Goal: Task Accomplishment & Management: Complete application form

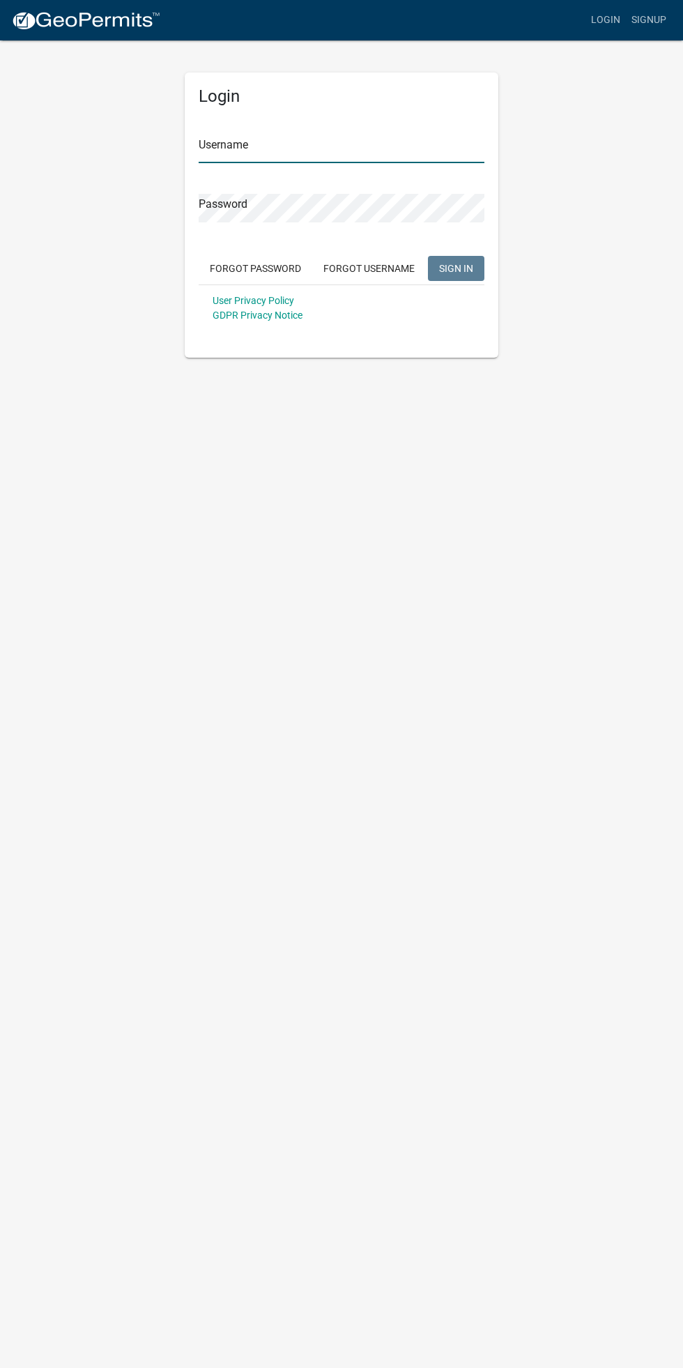
click at [300, 144] on input "Username" at bounding box center [342, 149] width 286 height 29
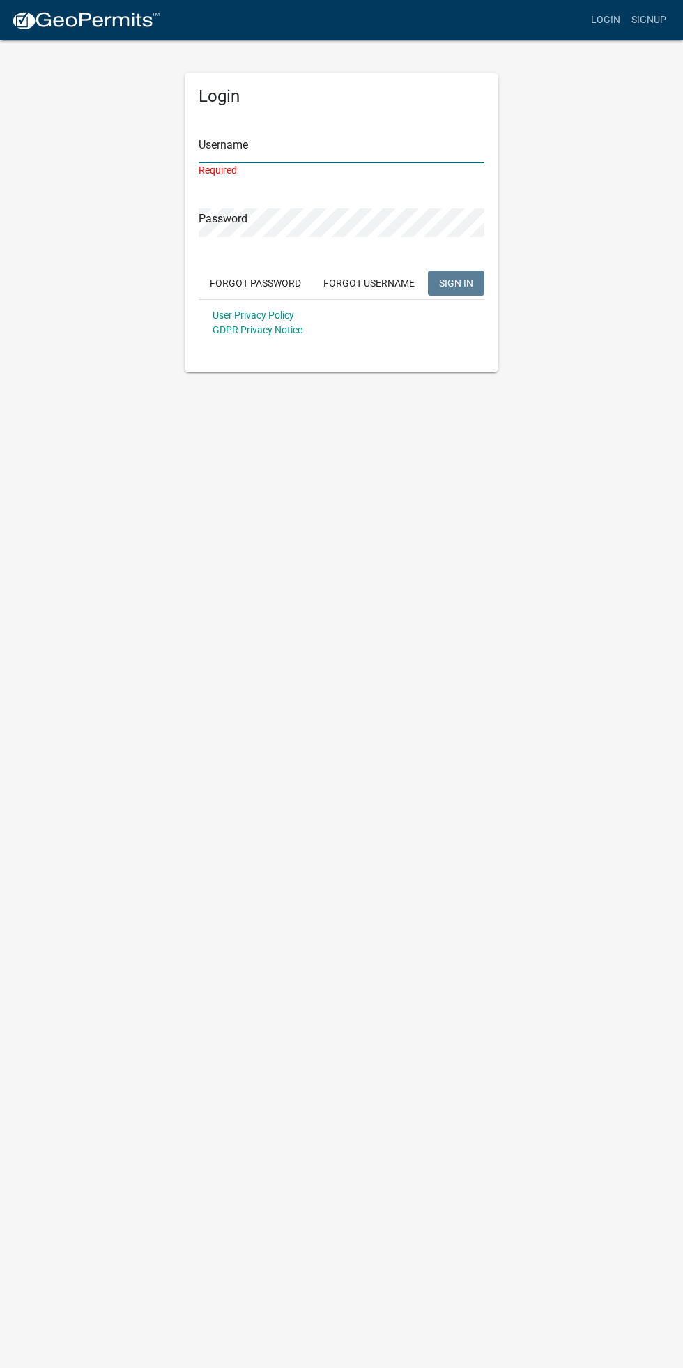
type input "[PERSON_NAME][EMAIL_ADDRESS][DOMAIN_NAME]"
click at [428, 270] on button "SIGN IN" at bounding box center [456, 282] width 56 height 25
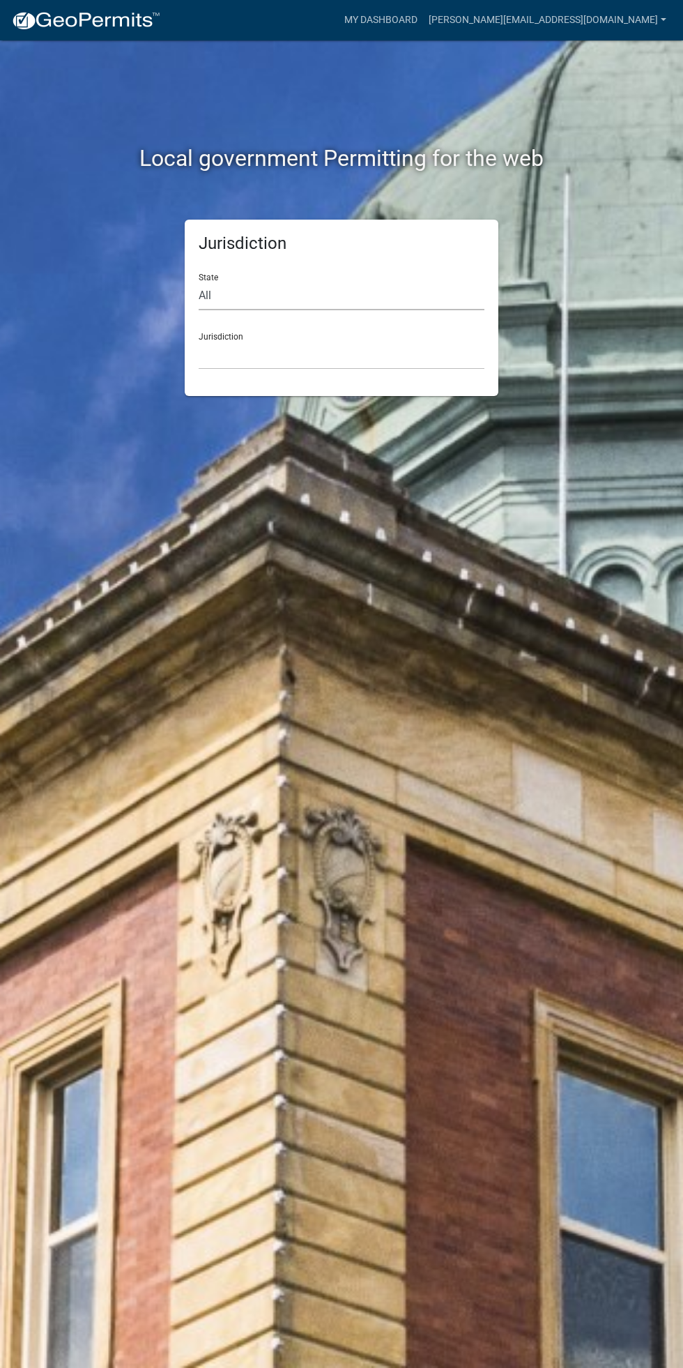
click at [317, 309] on select "All [US_STATE] [US_STATE] [US_STATE] [US_STATE] [US_STATE] [US_STATE] [US_STATE…" at bounding box center [342, 296] width 286 height 29
select select "[US_STATE]"
click at [199, 282] on select "All [US_STATE] [US_STATE] [US_STATE] [US_STATE] [US_STATE] [US_STATE] [US_STATE…" at bounding box center [342, 296] width 286 height 29
click at [310, 350] on select "[GEOGRAPHIC_DATA], [US_STATE] [GEOGRAPHIC_DATA], [US_STATE] [GEOGRAPHIC_DATA], …" at bounding box center [342, 355] width 286 height 29
click at [346, 301] on select "All [US_STATE] [US_STATE] [US_STATE] [US_STATE] [US_STATE] [US_STATE] [US_STATE…" at bounding box center [342, 296] width 286 height 29
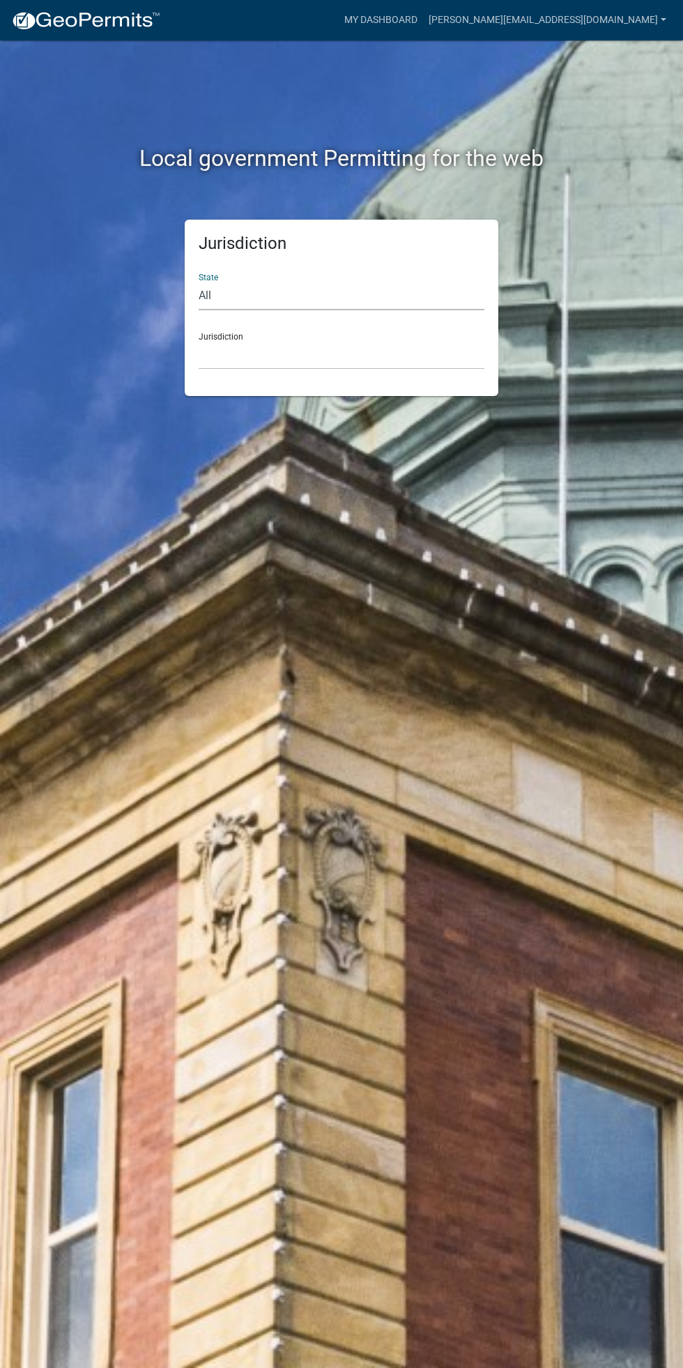
select select "[US_STATE]"
click at [199, 282] on select "All [US_STATE] [US_STATE] [US_STATE] [US_STATE] [US_STATE] [US_STATE] [US_STATE…" at bounding box center [342, 296] width 286 height 29
click at [340, 354] on select "[GEOGRAPHIC_DATA], [US_STATE] [GEOGRAPHIC_DATA], [US_STATE] [GEOGRAPHIC_DATA], …" at bounding box center [342, 355] width 286 height 29
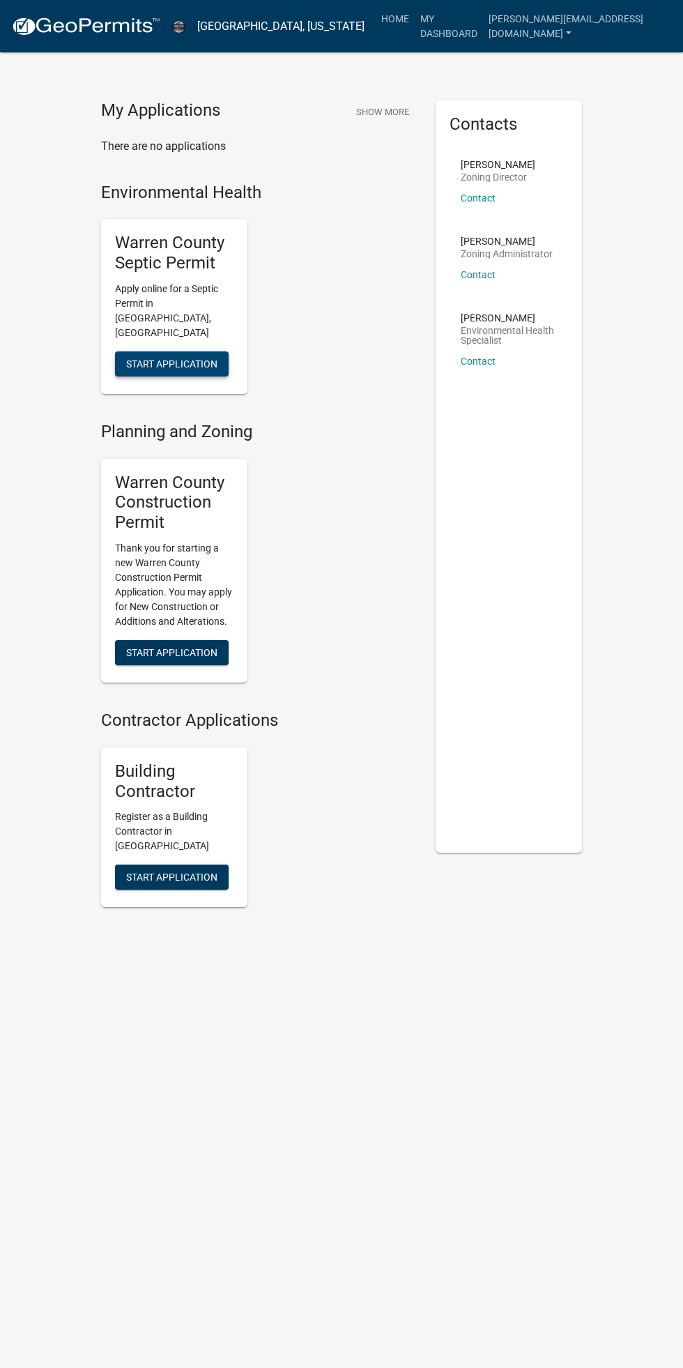
click at [185, 351] on button "Start Application" at bounding box center [172, 363] width 114 height 25
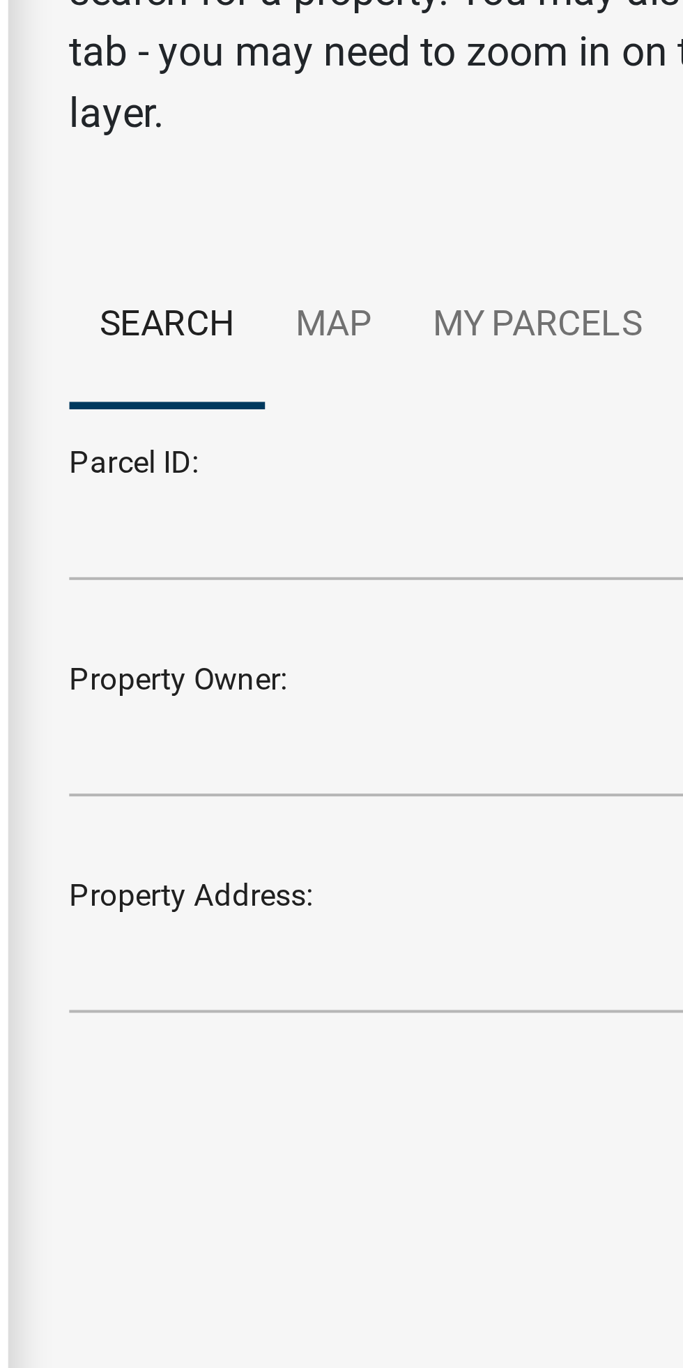
click at [253, 391] on main "Parcel search Enter the Property Owner Name, Property Address, OR Parcel ID to …" at bounding box center [467, 663] width 432 height 1326
click at [252, 395] on main "Parcel search Enter the Property Owner Name, Property Address, OR Parcel ID to …" at bounding box center [467, 663] width 432 height 1326
click at [344, 177] on link "Map" at bounding box center [340, 173] width 38 height 45
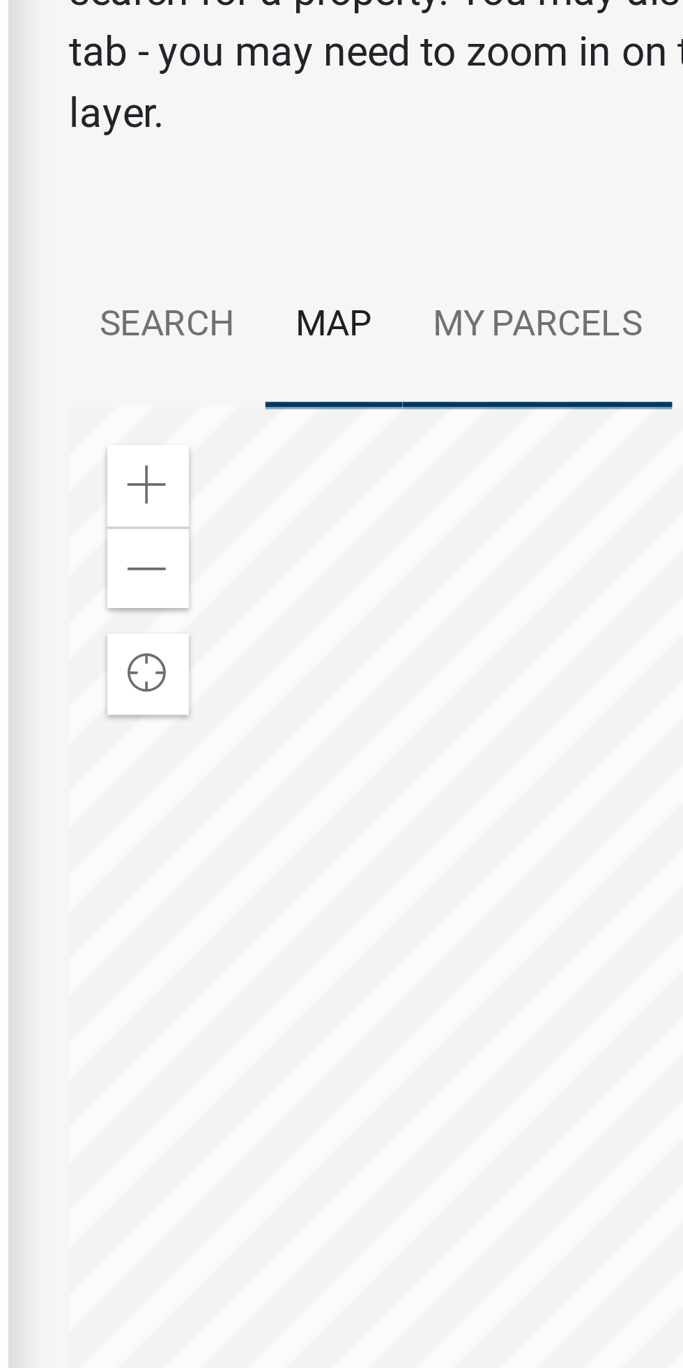
click at [392, 166] on link "My Parcels" at bounding box center [396, 173] width 74 height 45
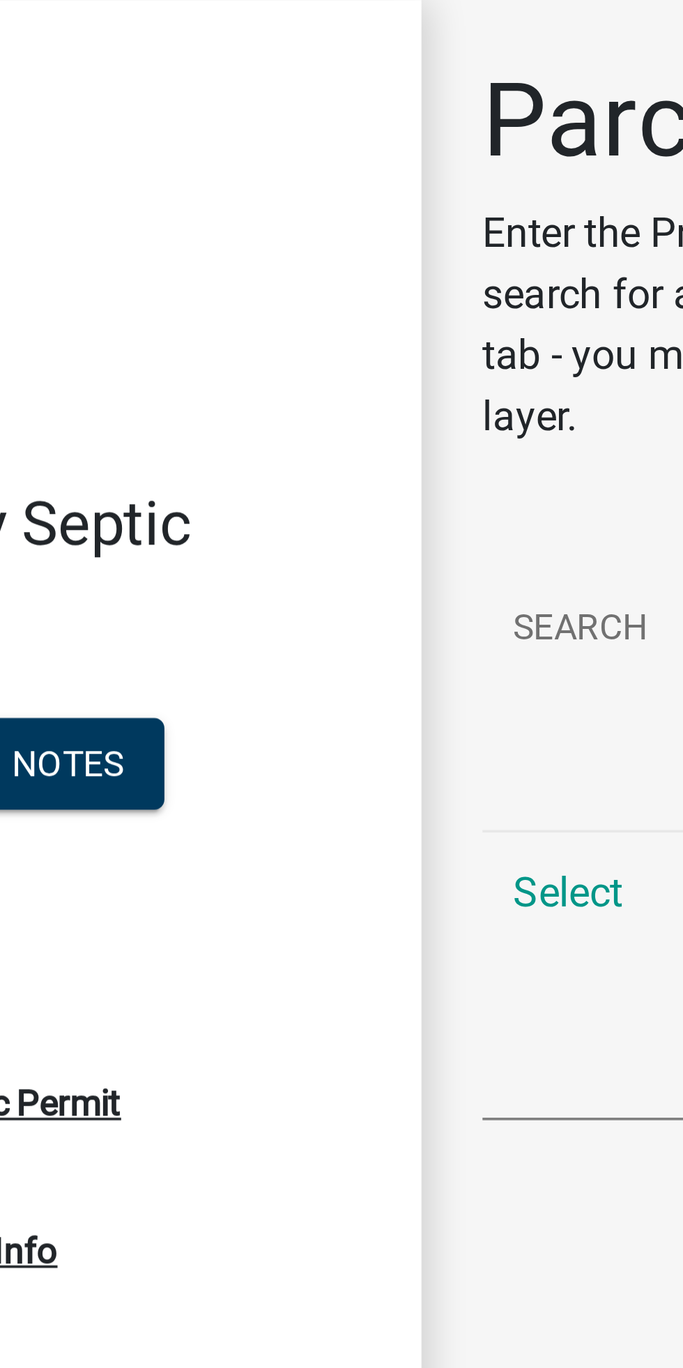
click at [186, 218] on div "Warren County Septic Permit 465450 View Summary Notes" at bounding box center [125, 174] width 229 height 102
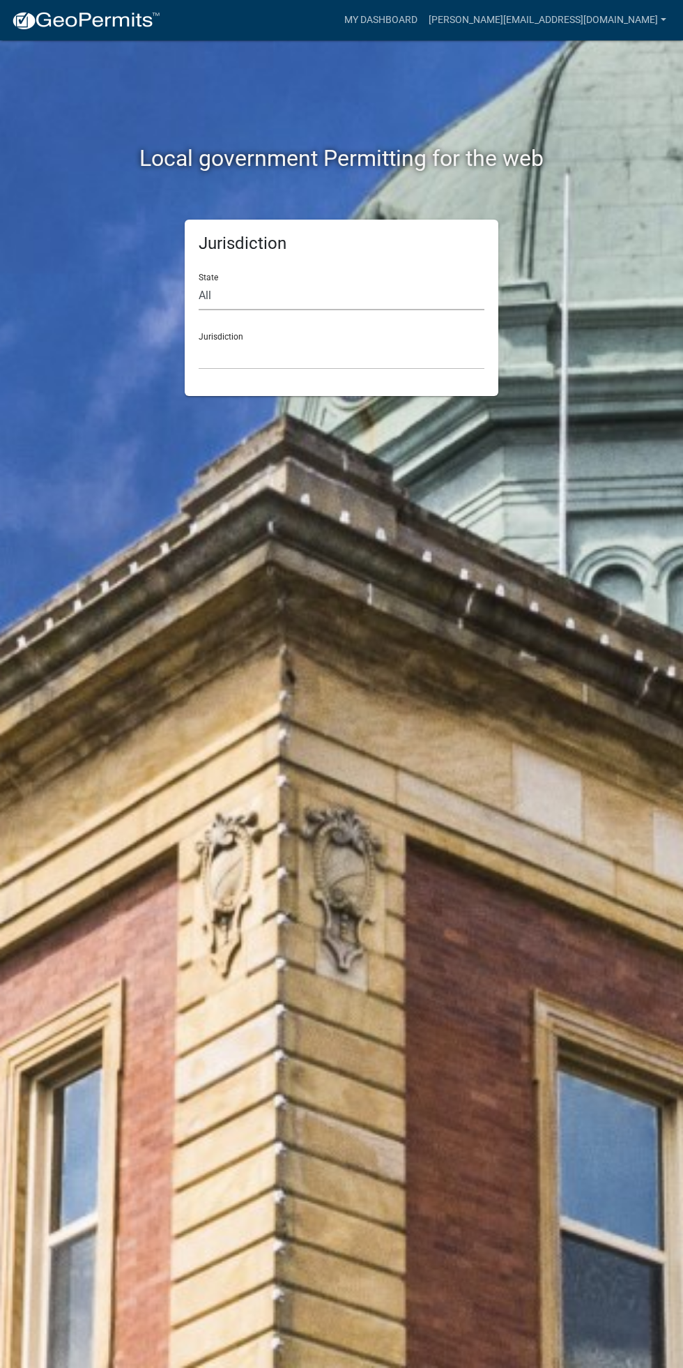
click at [335, 296] on select "All [US_STATE] [US_STATE] [US_STATE] [US_STATE] [US_STATE] [US_STATE] [US_STATE…" at bounding box center [342, 296] width 286 height 29
select select "[US_STATE]"
click at [199, 282] on select "All [US_STATE] [US_STATE] [US_STATE] [US_STATE] [US_STATE] [US_STATE] [US_STATE…" at bounding box center [342, 296] width 286 height 29
click at [217, 353] on select "[GEOGRAPHIC_DATA], [US_STATE] [GEOGRAPHIC_DATA], [US_STATE] [GEOGRAPHIC_DATA], …" at bounding box center [342, 355] width 286 height 29
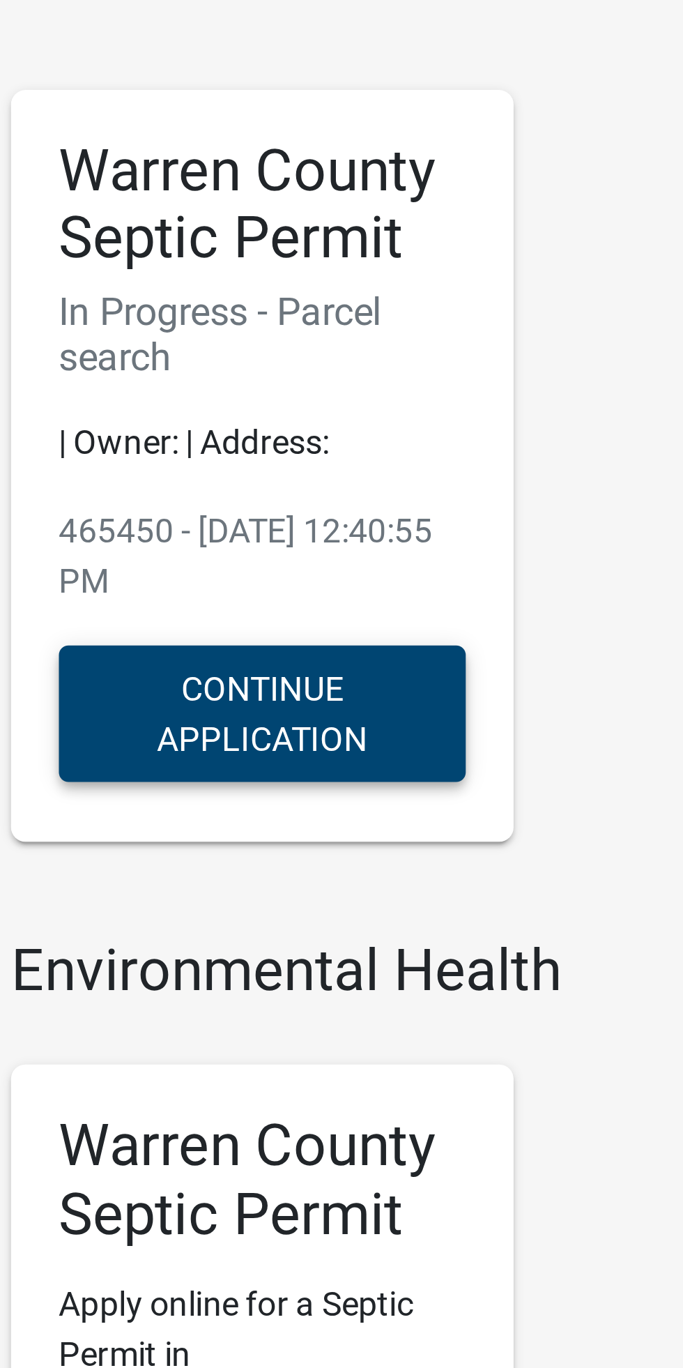
click at [183, 337] on button "Continue Application" at bounding box center [174, 331] width 118 height 40
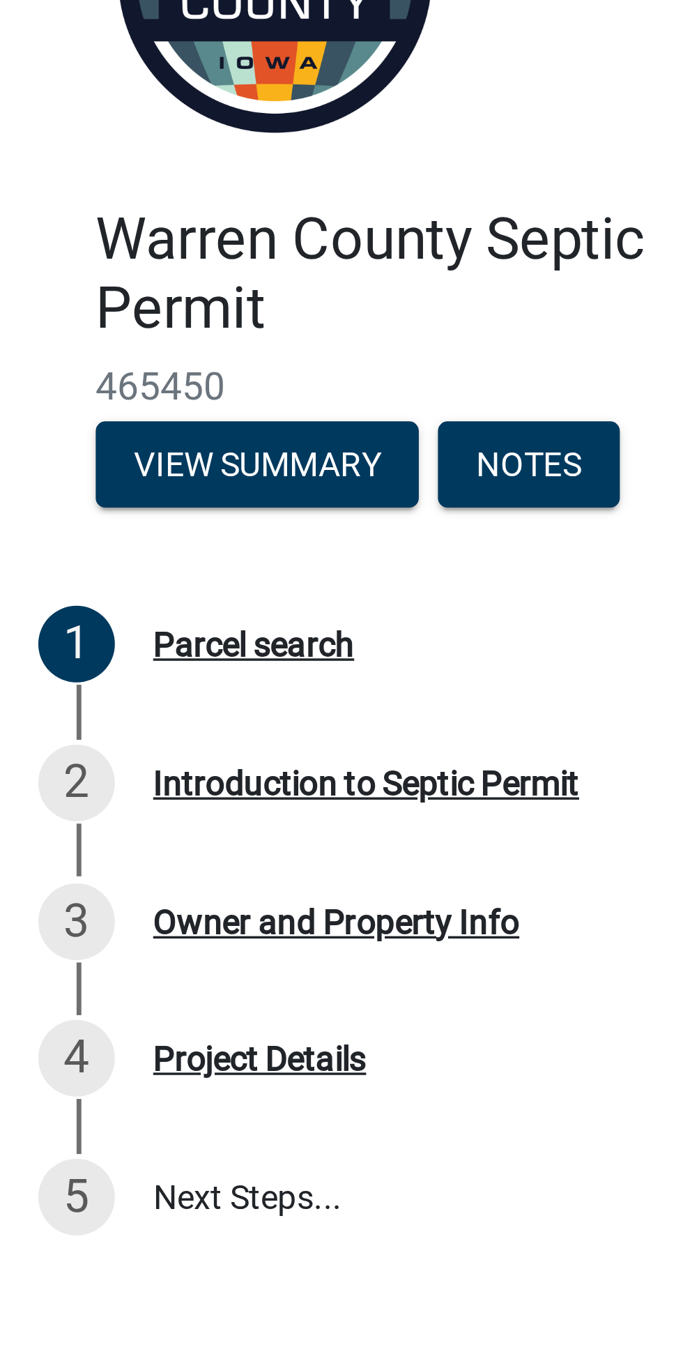
click at [63, 266] on div "Parcel search" at bounding box center [74, 262] width 59 height 10
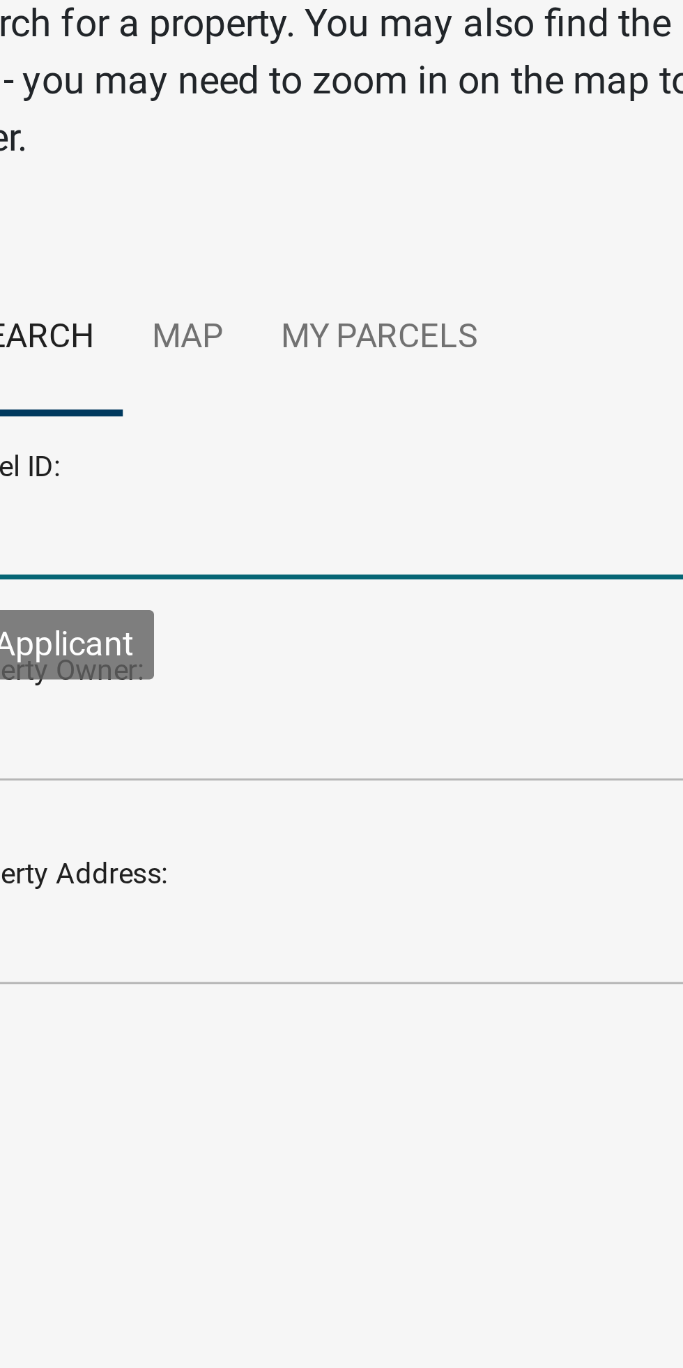
click at [328, 233] on input "Parcel ID:" at bounding box center [432, 228] width 329 height 29
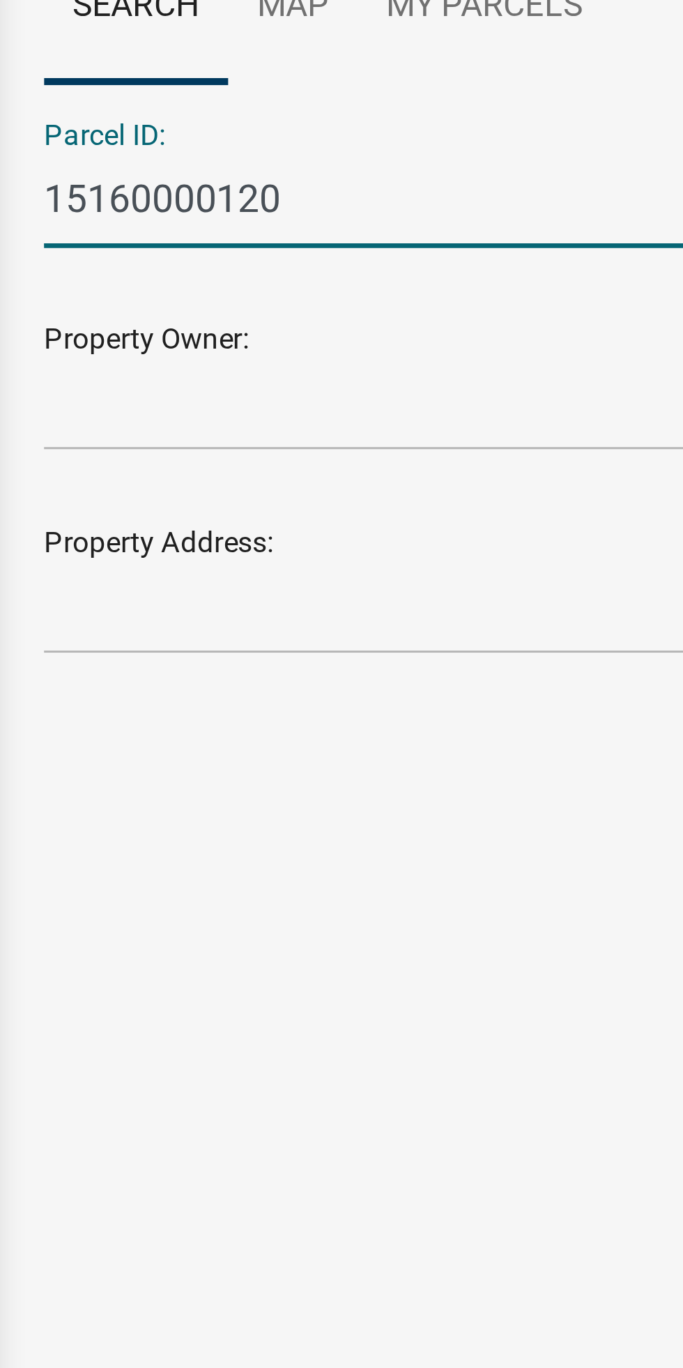
type input "15160000120"
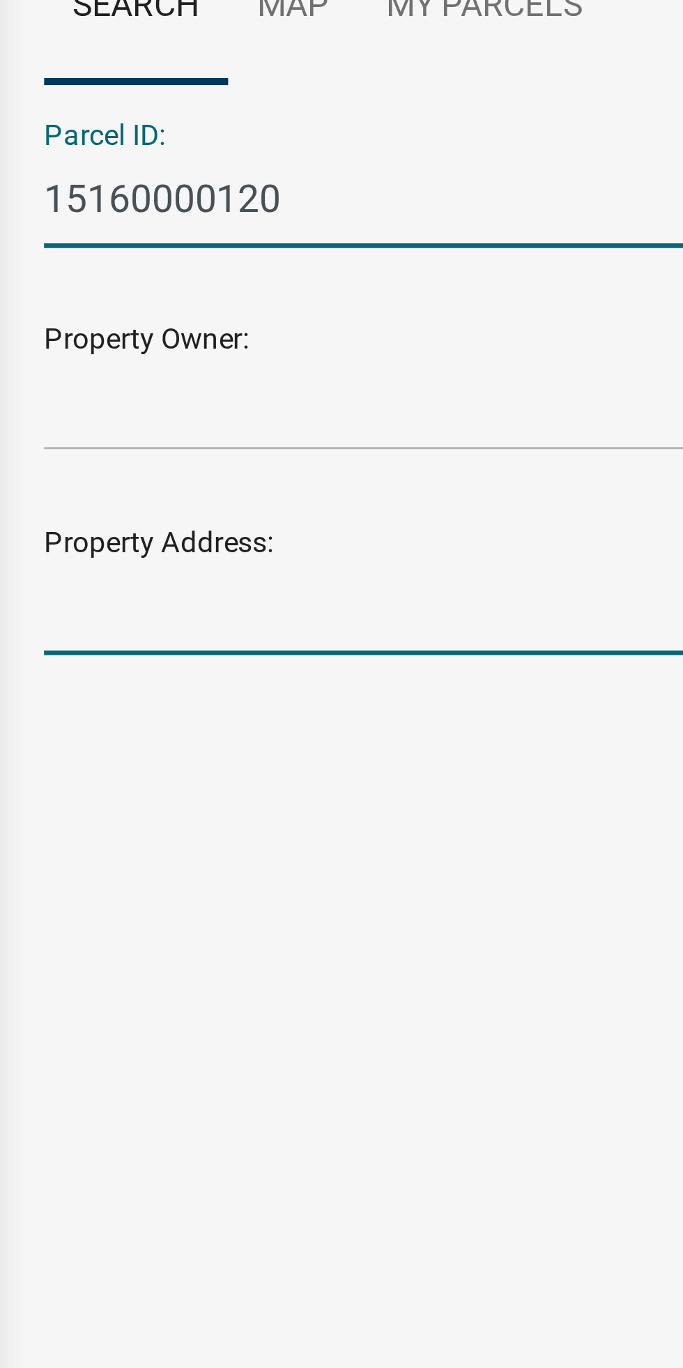
click at [309, 351] on input "Property Address:" at bounding box center [432, 346] width 329 height 29
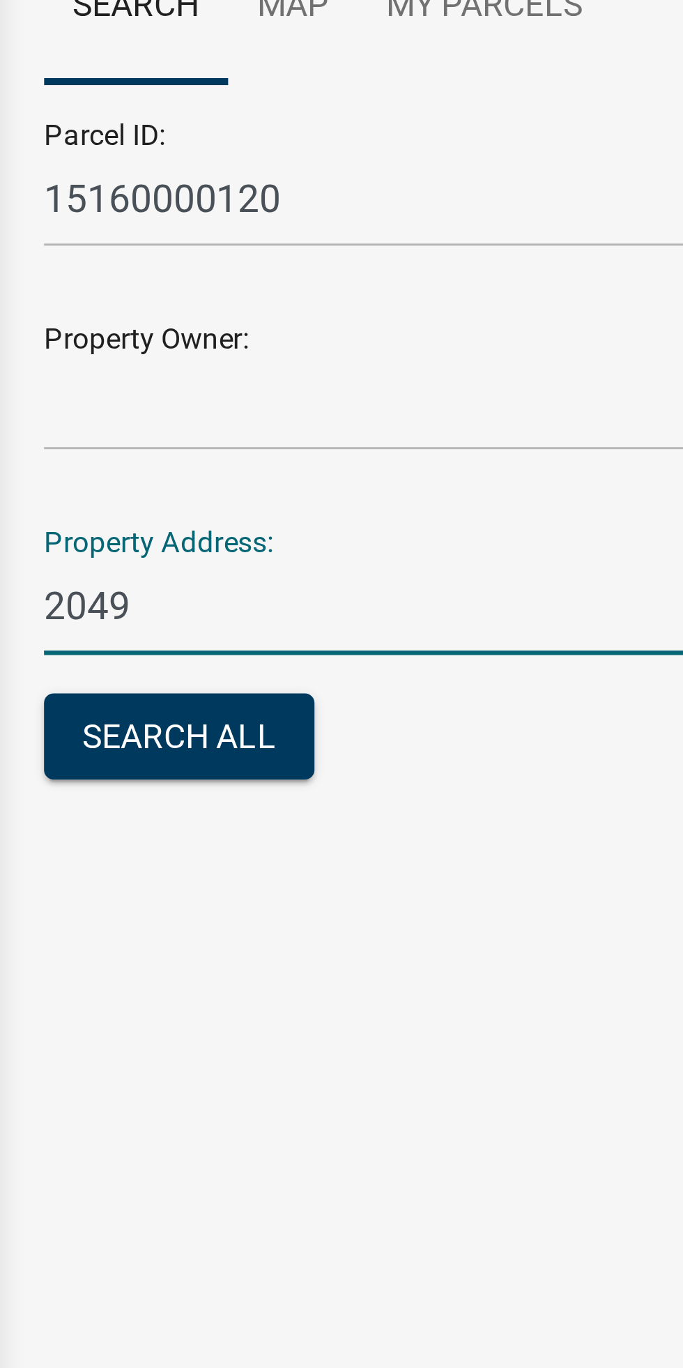
type input "2049"
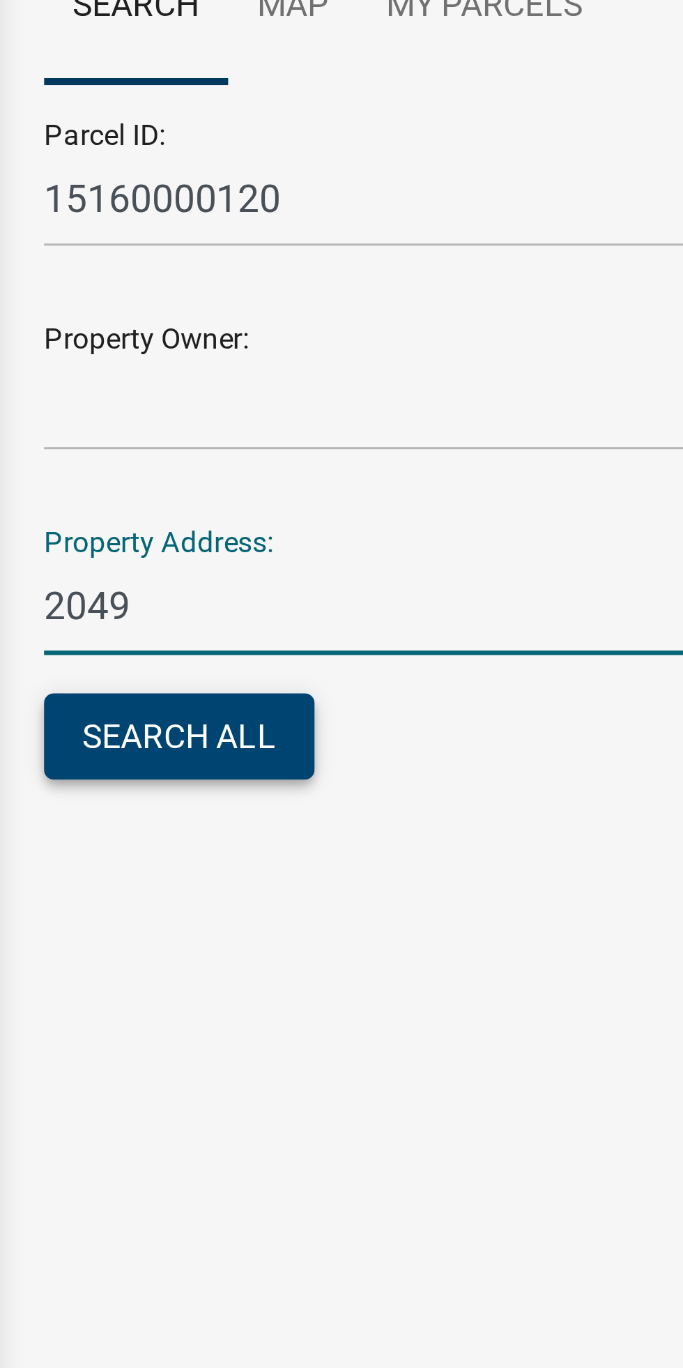
click at [311, 390] on button "Search All" at bounding box center [307, 384] width 79 height 25
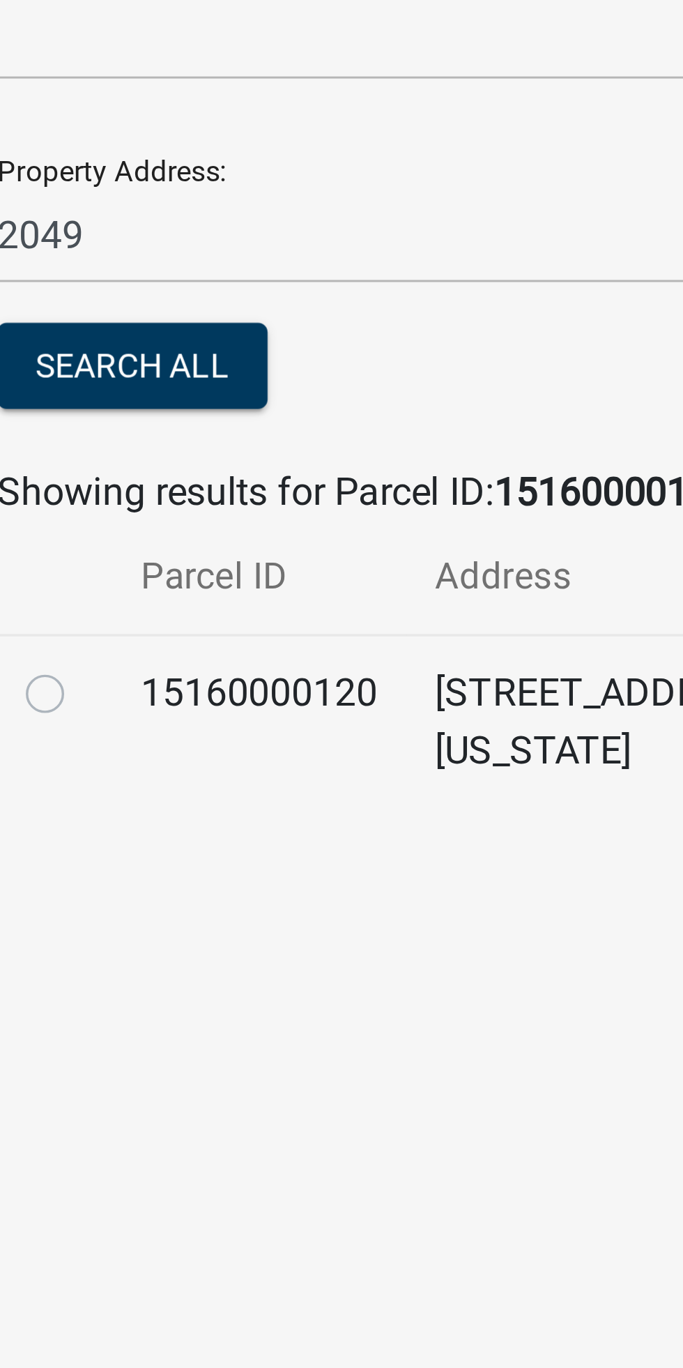
click at [293, 472] on label at bounding box center [293, 472] width 0 height 0
click at [293, 481] on input "radio" at bounding box center [297, 476] width 9 height 9
radio input "true"
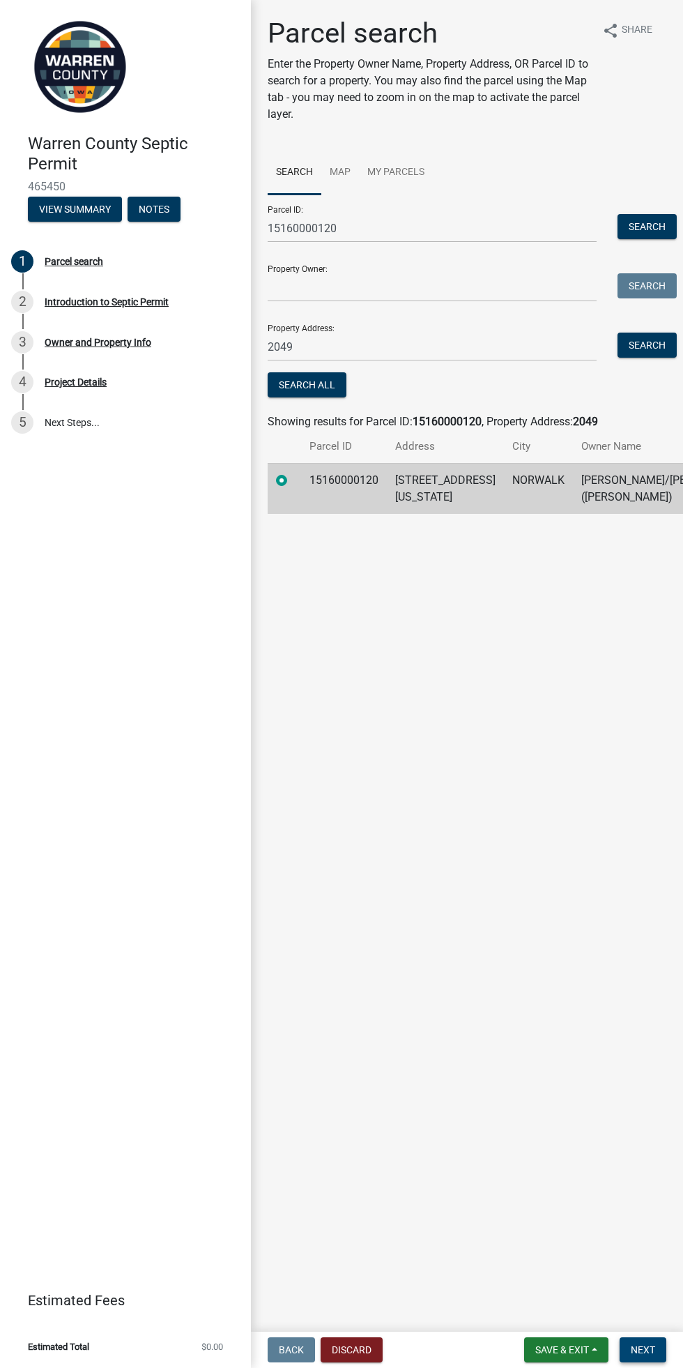
click at [658, 1358] on button "Next" at bounding box center [643, 1349] width 47 height 25
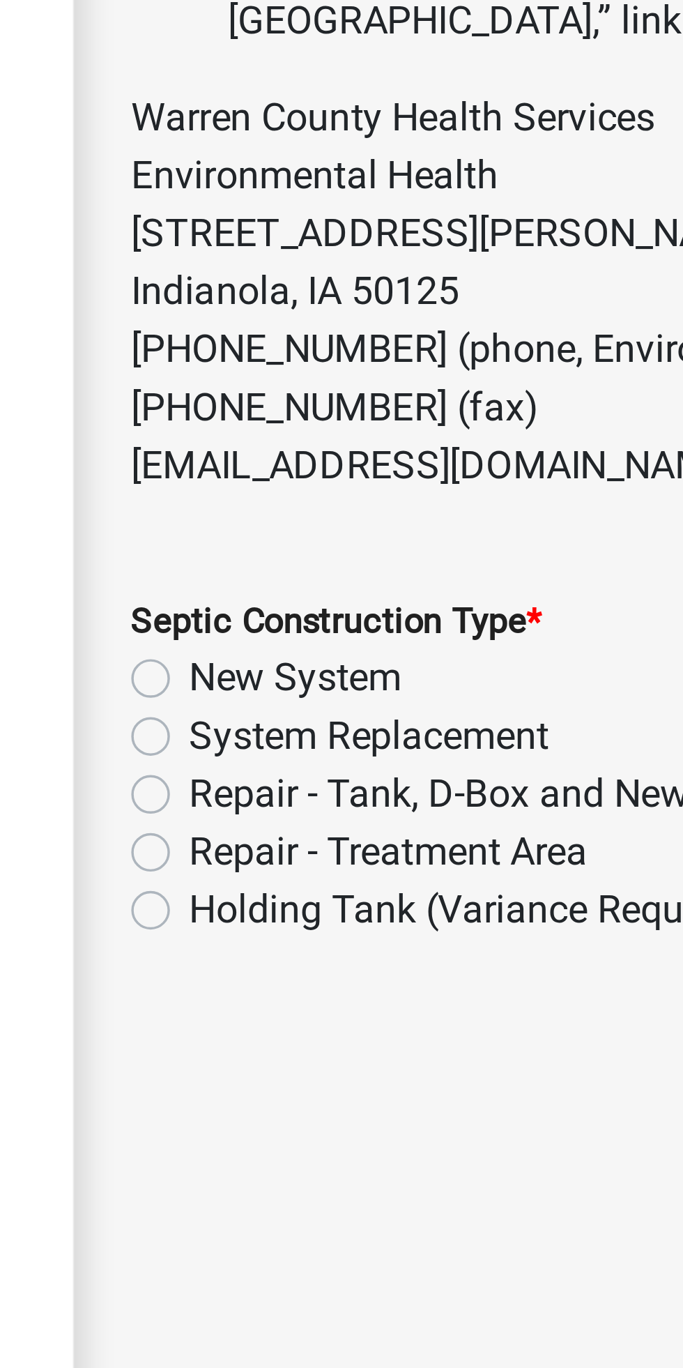
click at [284, 828] on label "New System" at bounding box center [314, 830] width 61 height 17
click at [284, 828] on input "New System" at bounding box center [288, 826] width 9 height 9
radio input "true"
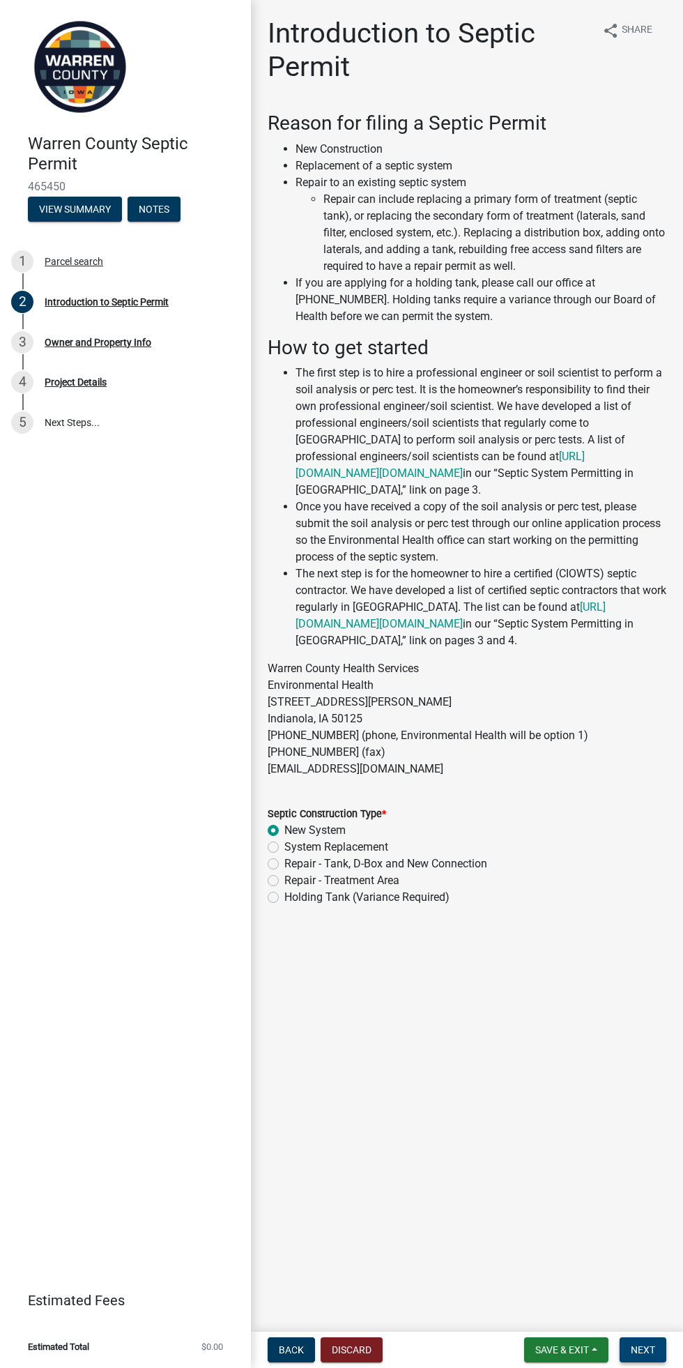
click at [656, 1356] on button "Next" at bounding box center [643, 1349] width 47 height 25
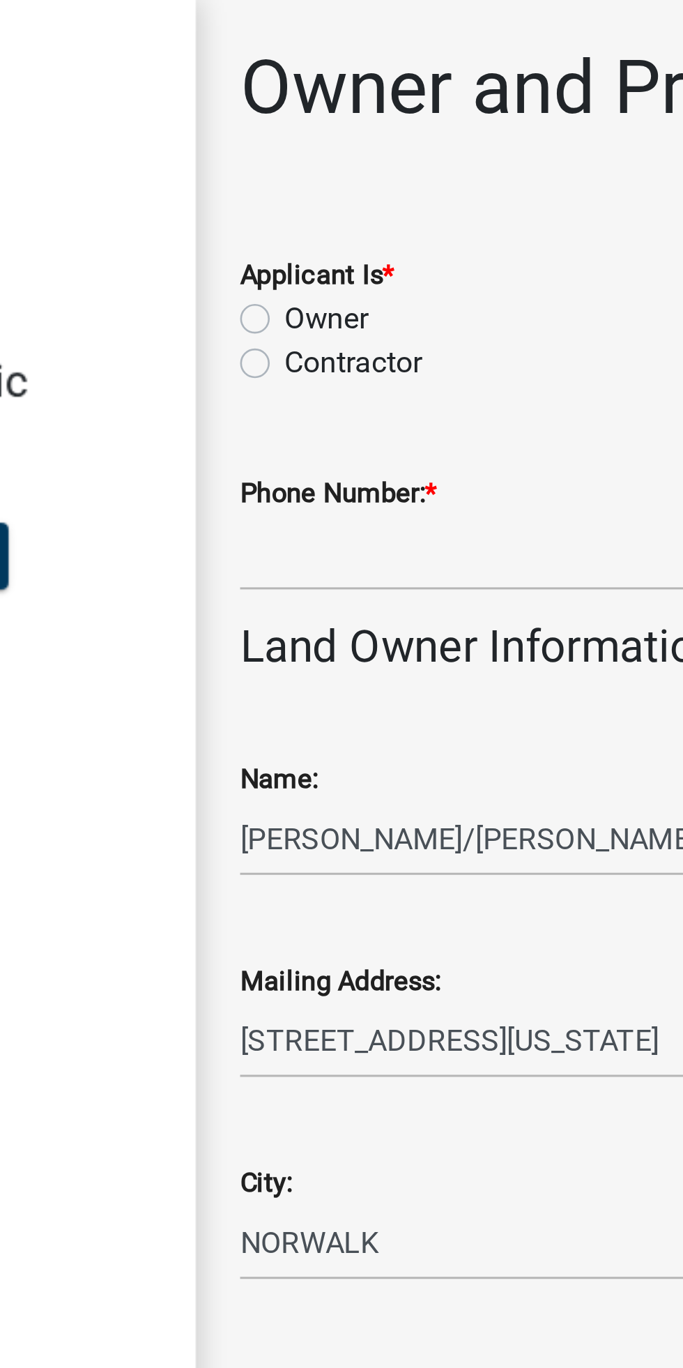
click at [284, 141] on label "Contractor" at bounding box center [310, 136] width 52 height 17
click at [284, 137] on input "Contractor" at bounding box center [288, 132] width 9 height 9
radio input "true"
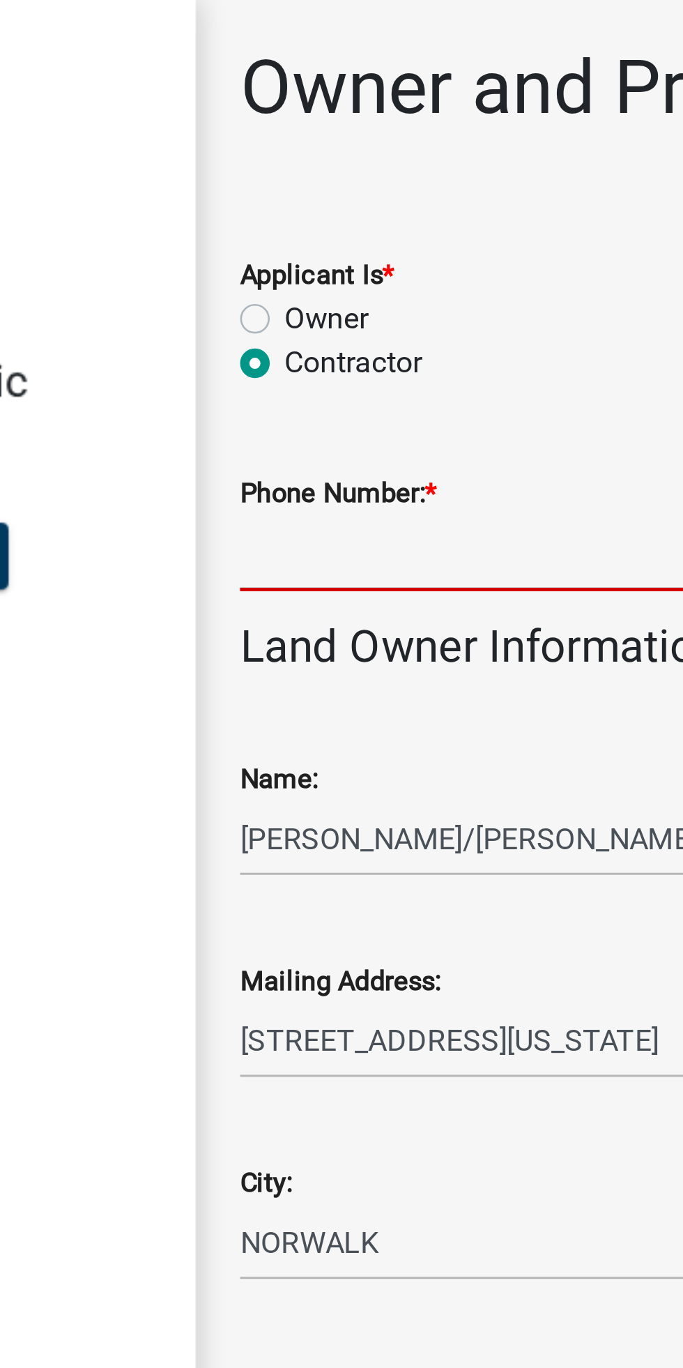
click at [299, 206] on input "Phone Number: *" at bounding box center [467, 208] width 399 height 29
type input "5153600399"
type input "[PERSON_NAME][EMAIL_ADDRESS][DOMAIN_NAME]"
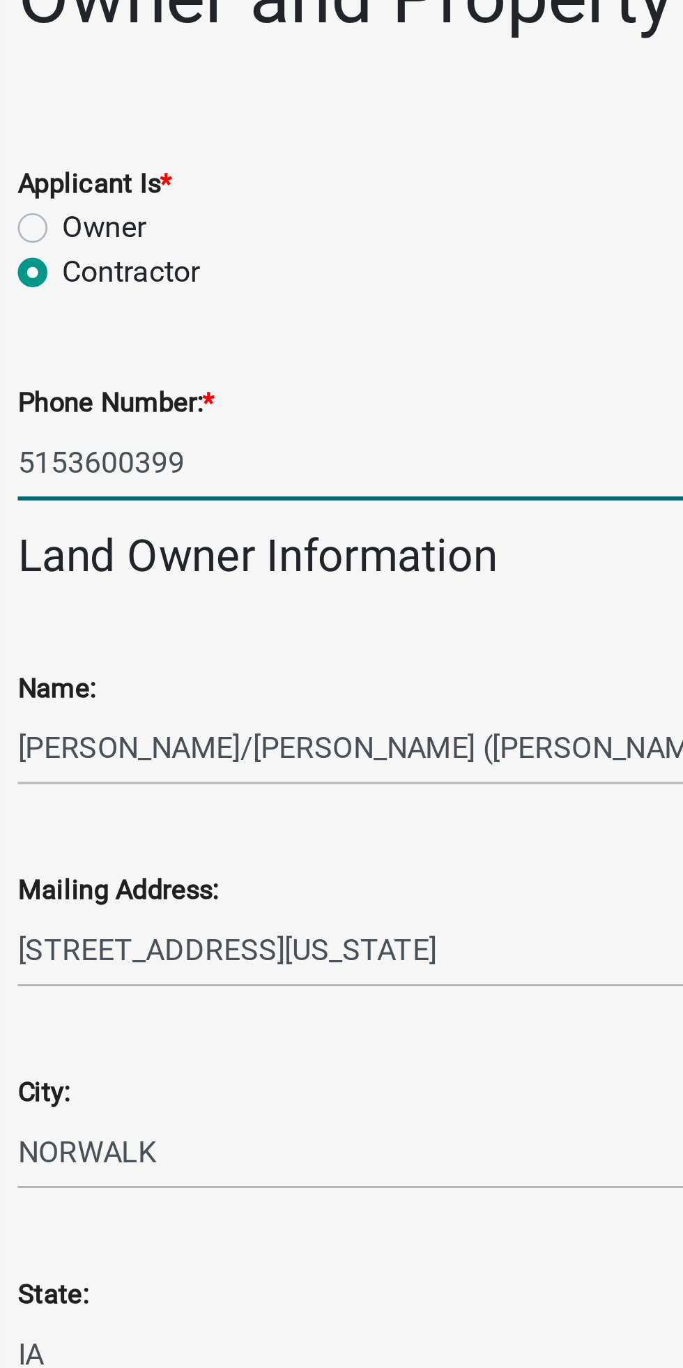
scroll to position [49, 0]
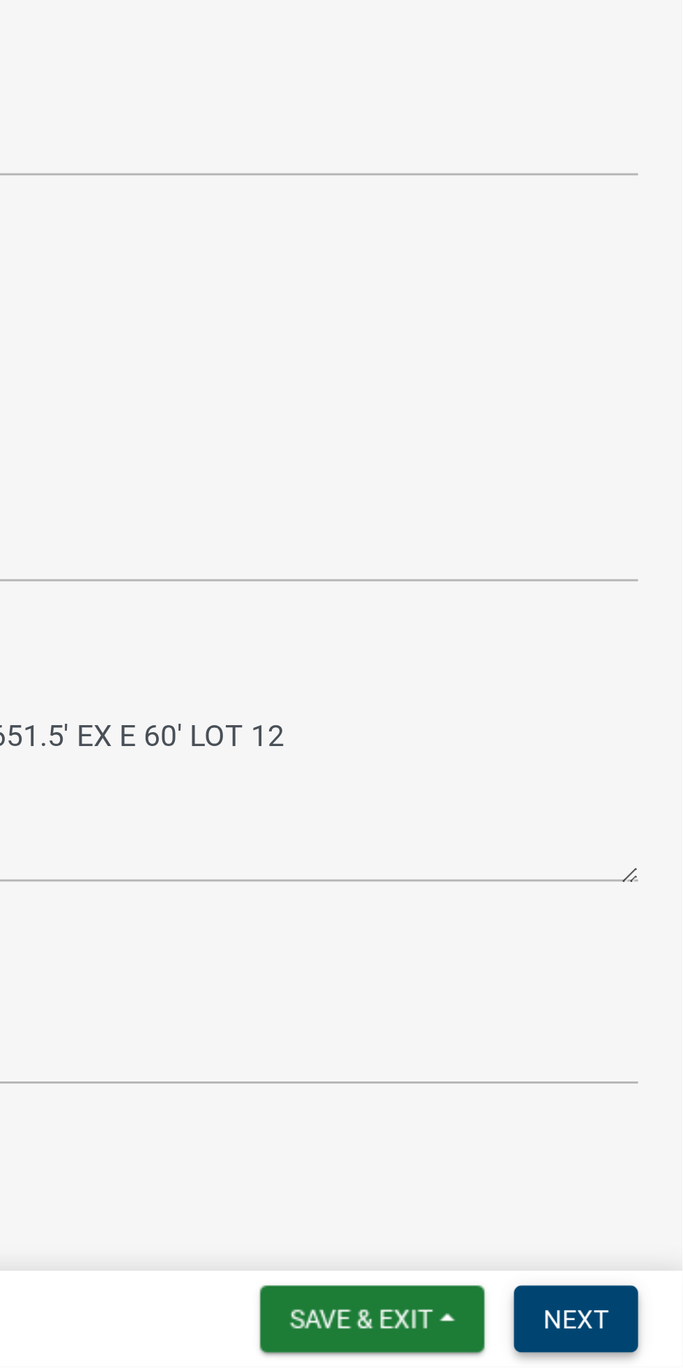
click at [641, 1354] on span "Next" at bounding box center [643, 1349] width 24 height 11
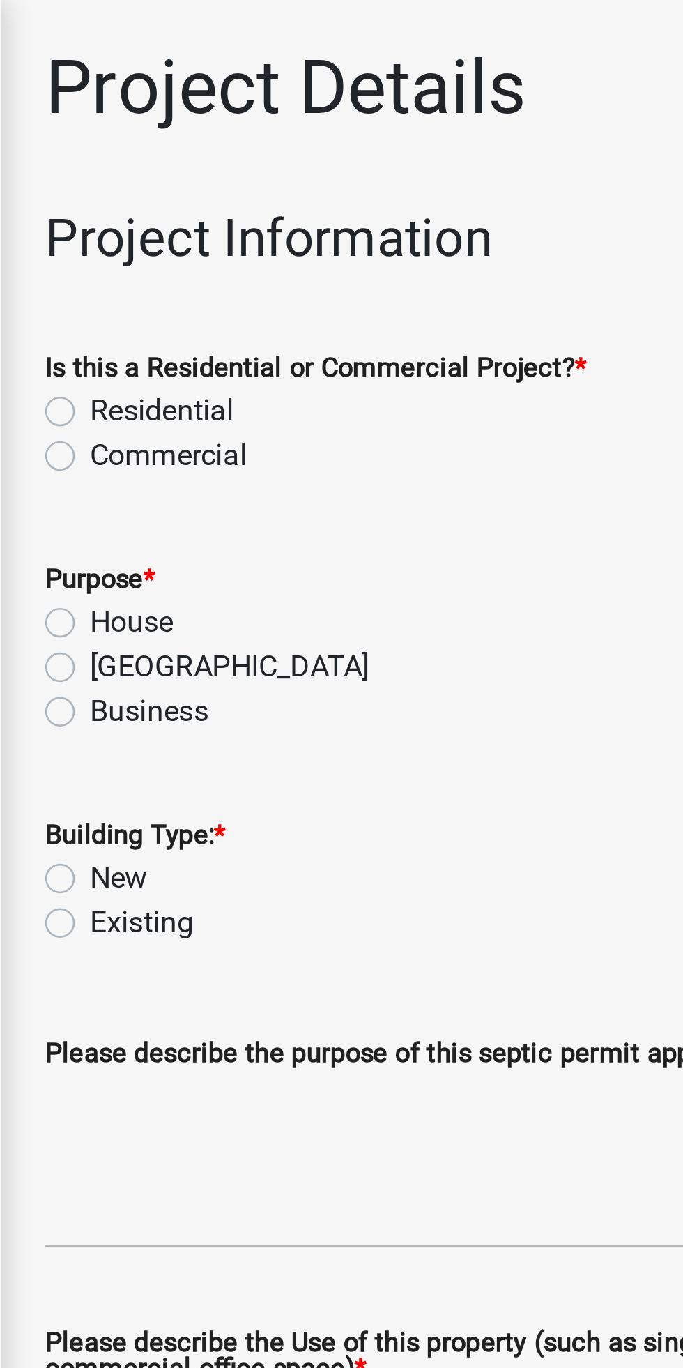
click at [284, 158] on label "Residential" at bounding box center [311, 154] width 54 height 17
click at [284, 155] on input "Residential" at bounding box center [288, 150] width 9 height 9
radio input "true"
click at [284, 229] on label "House" at bounding box center [299, 234] width 31 height 17
click at [284, 229] on input "House" at bounding box center [288, 230] width 9 height 9
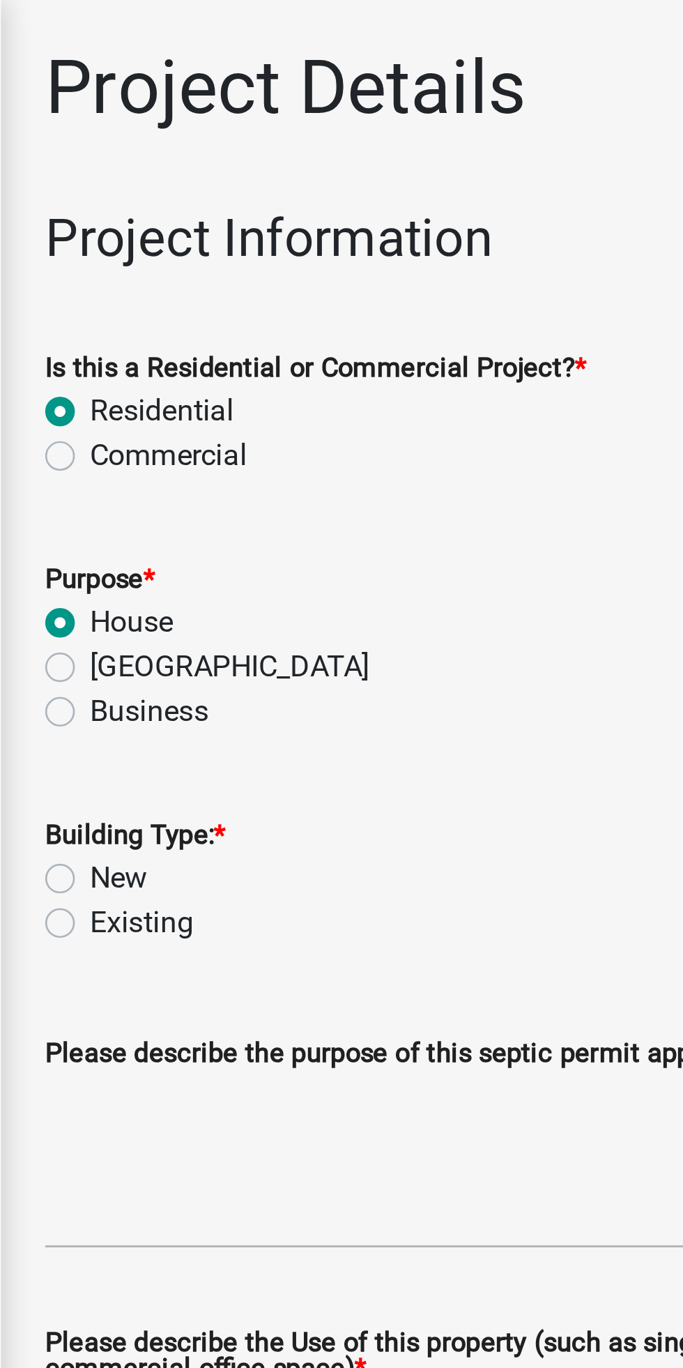
radio input "true"
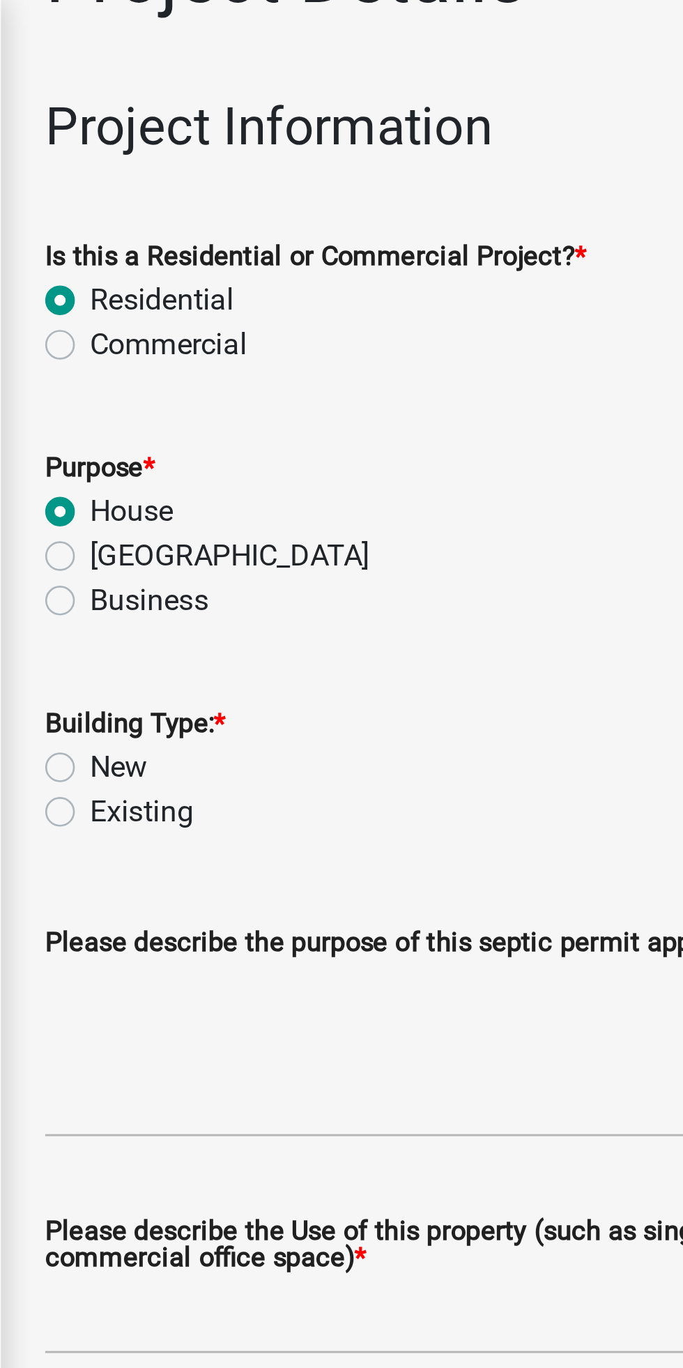
scroll to position [43, 0]
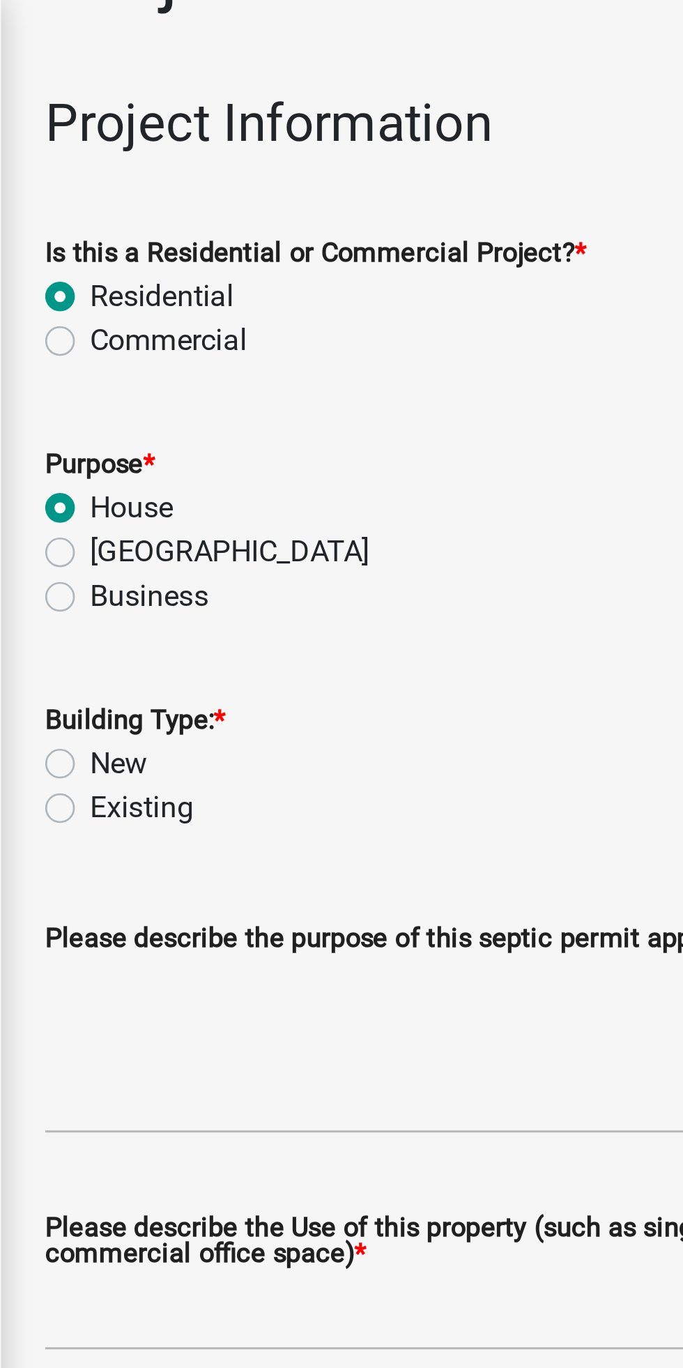
click at [284, 307] on label "Existing" at bounding box center [303, 304] width 39 height 17
click at [284, 305] on input "Existing" at bounding box center [288, 300] width 9 height 9
radio input "true"
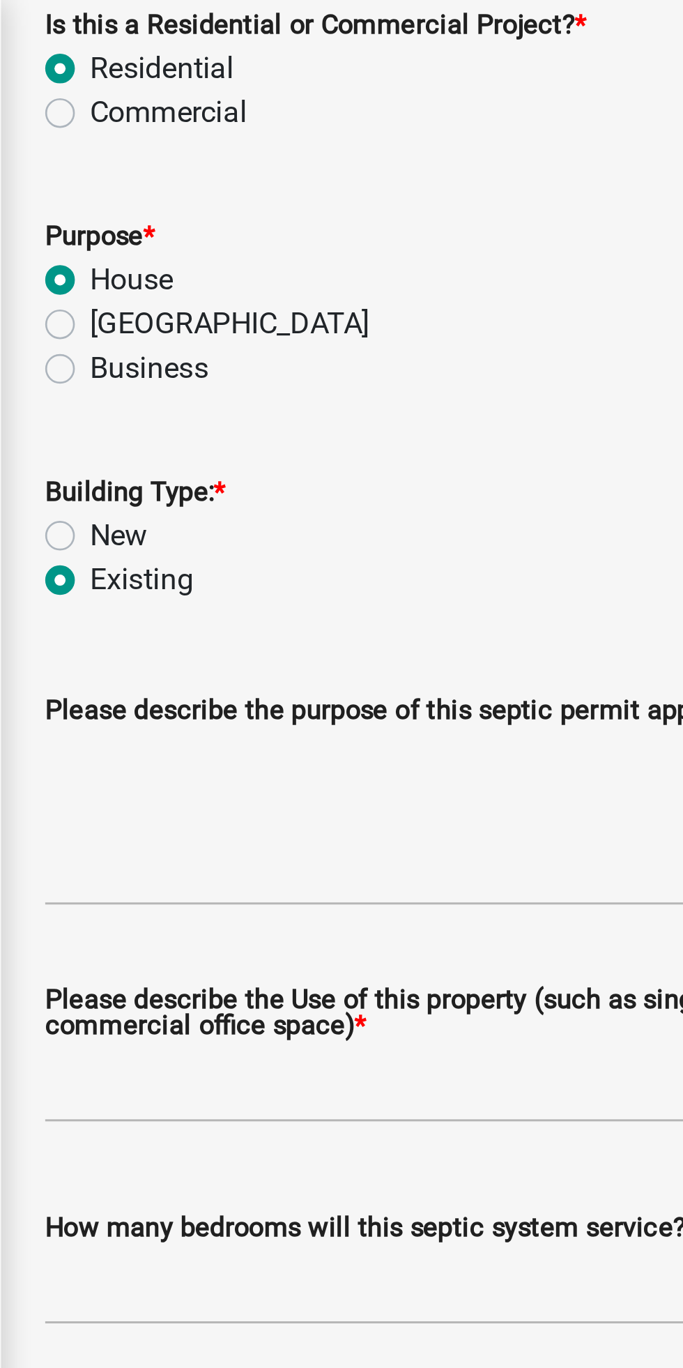
scroll to position [130, 0]
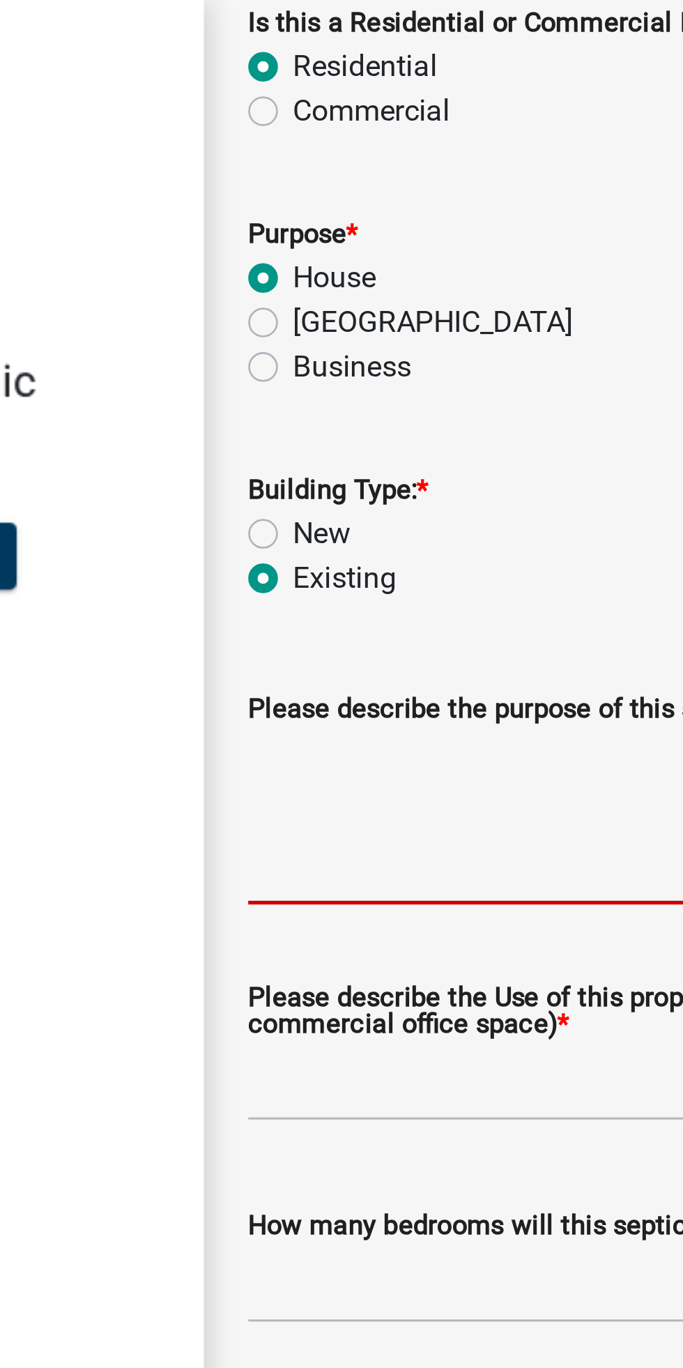
click at [296, 289] on textarea "Please describe the purpose of this septic permit application *" at bounding box center [467, 308] width 399 height 66
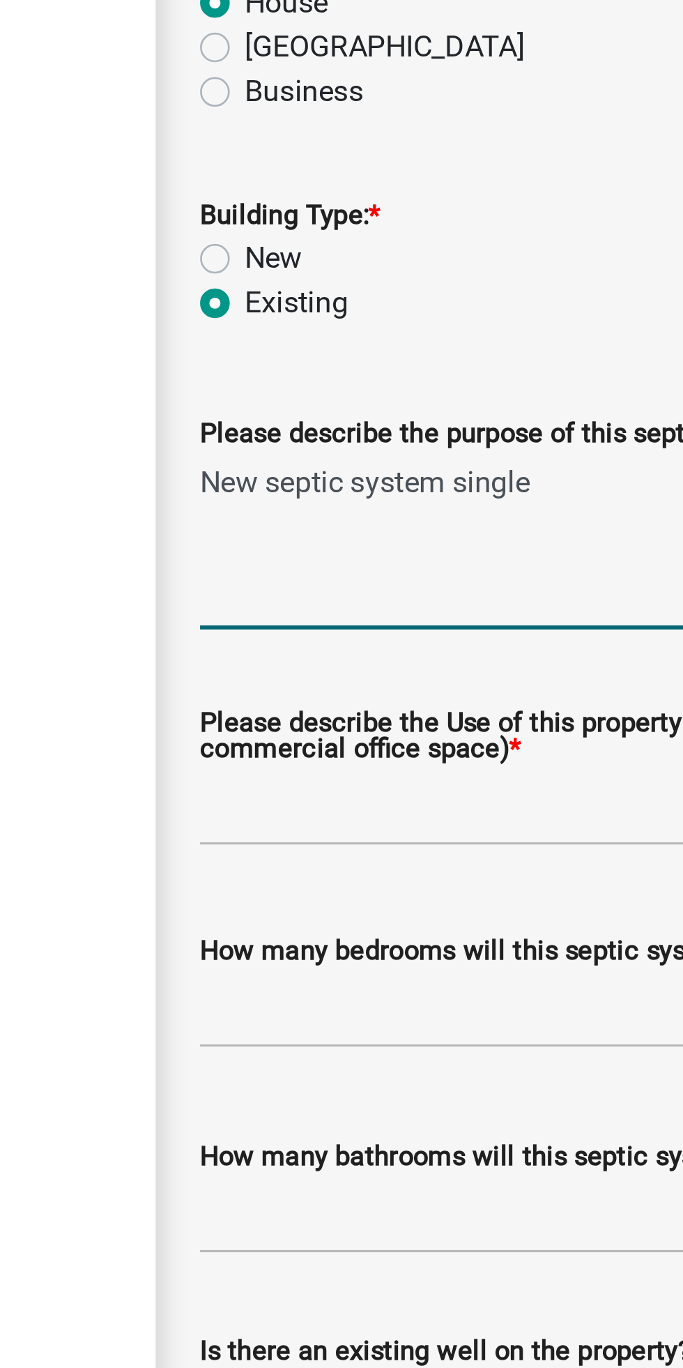
scroll to position [52, 0]
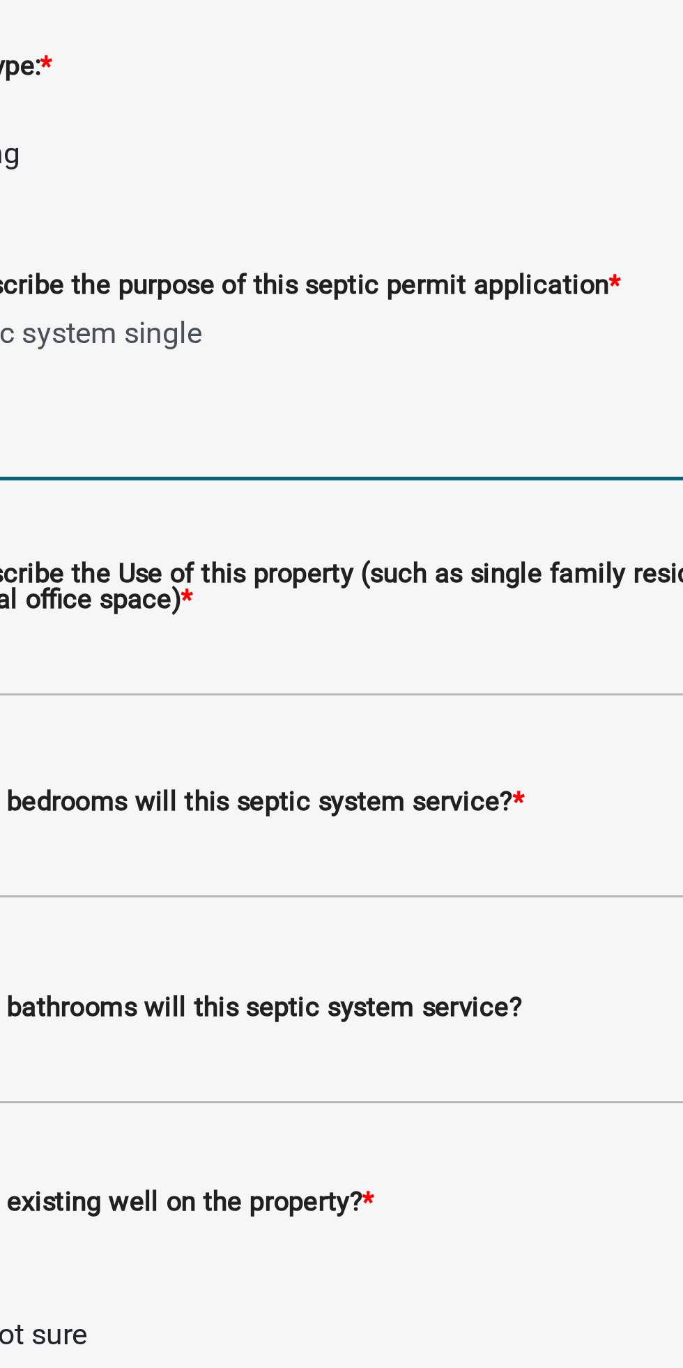
type textarea "New septic system single"
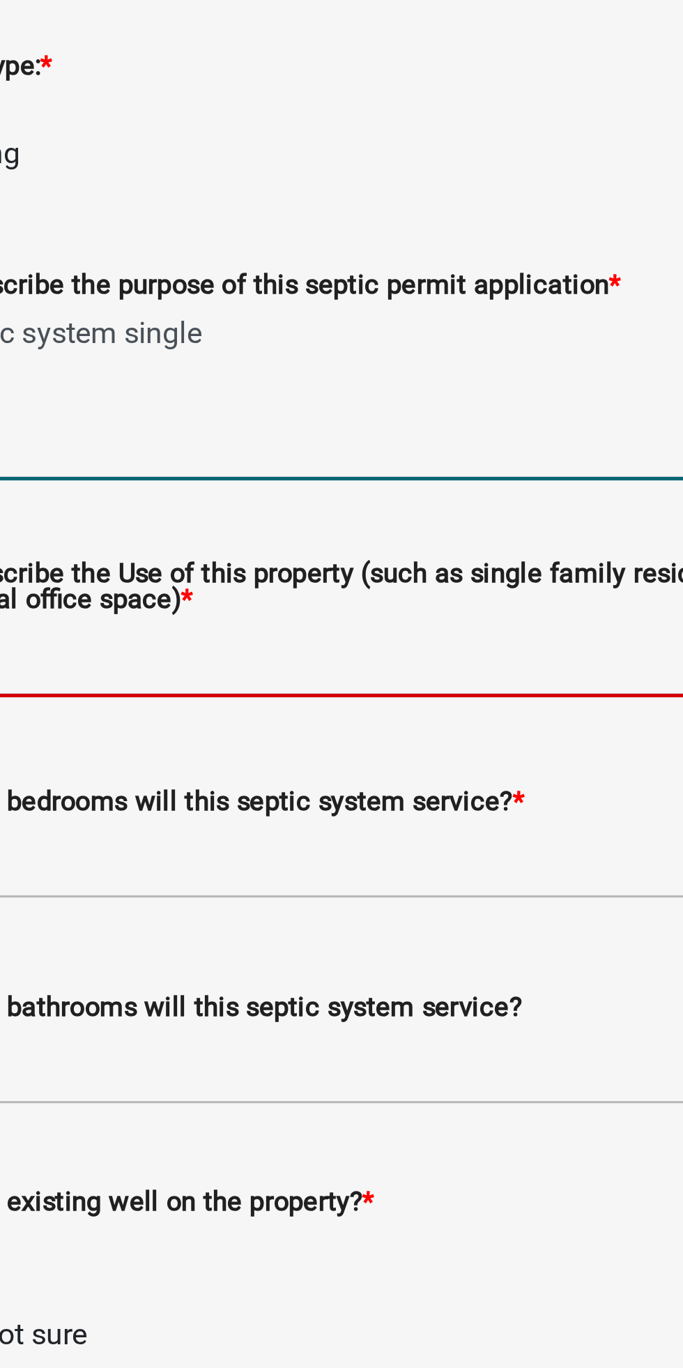
click at [397, 481] on input "Please describe the Use of this property (such as single family residential or …" at bounding box center [467, 485] width 399 height 29
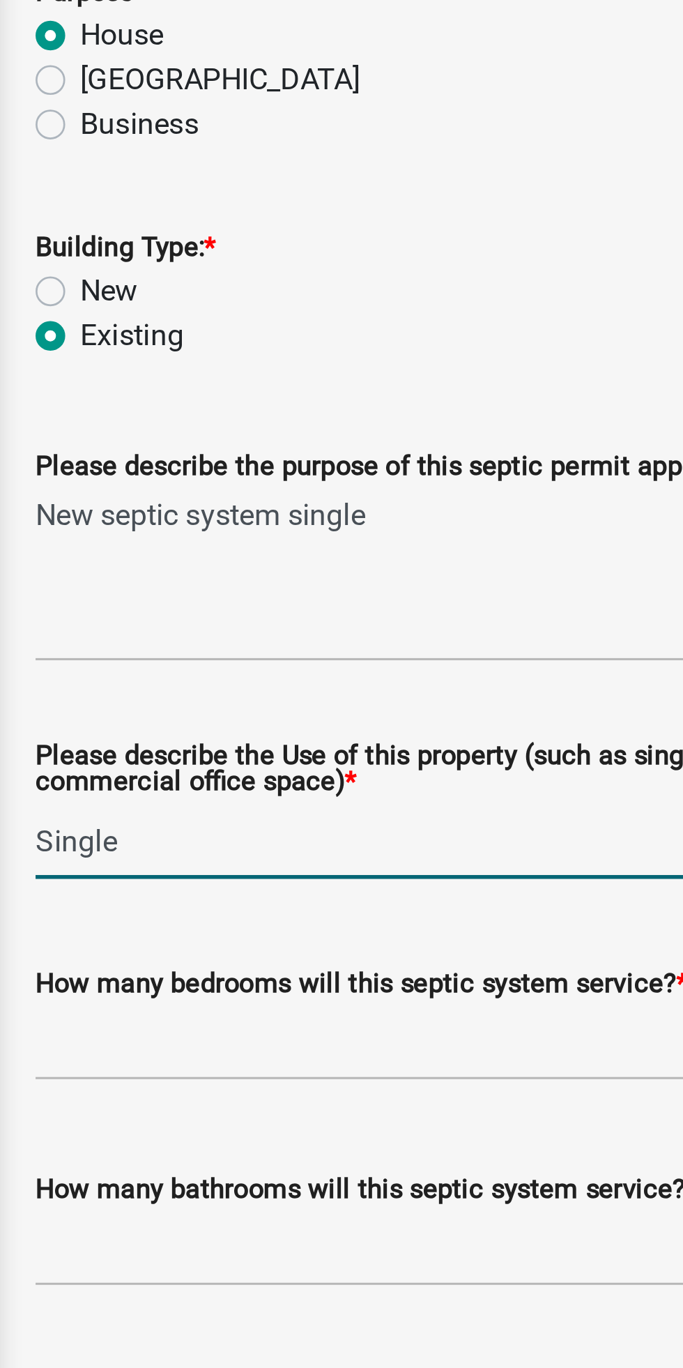
type input "Single"
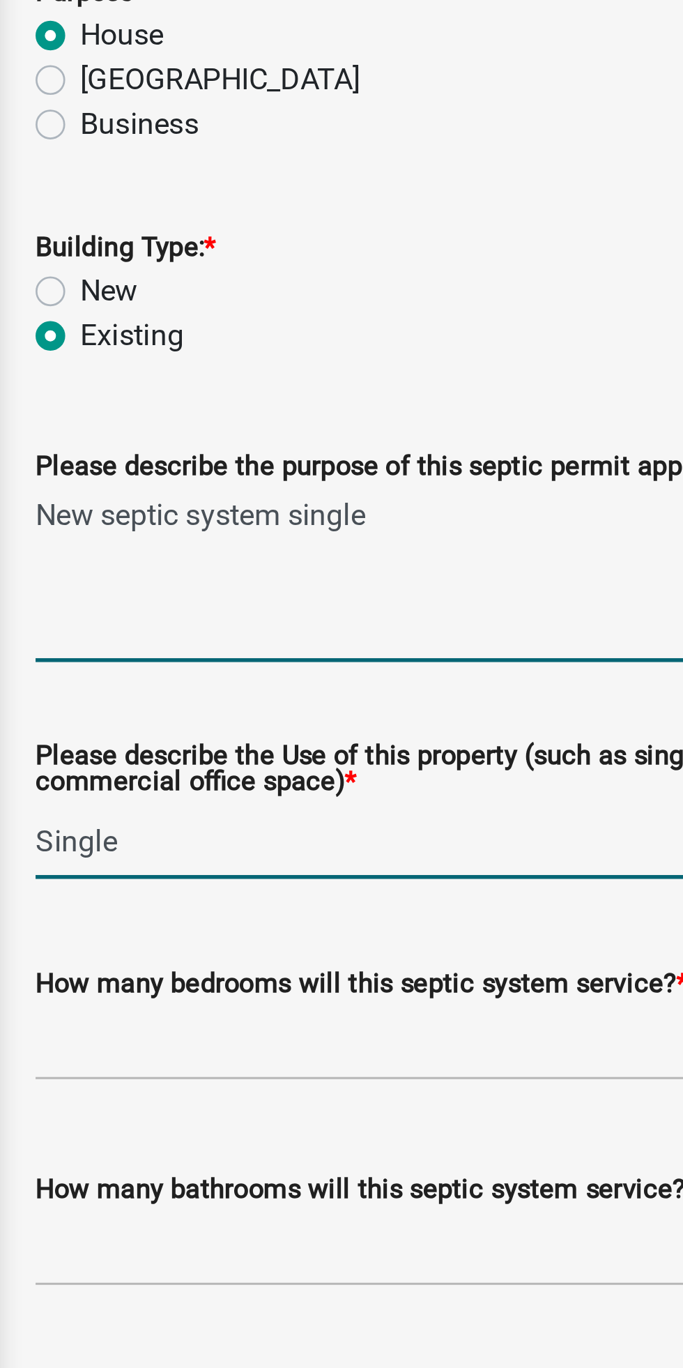
click at [400, 363] on textarea "New septic system single" at bounding box center [467, 386] width 399 height 66
type textarea "New septic system"
click at [326, 489] on input "Single" at bounding box center [467, 485] width 399 height 29
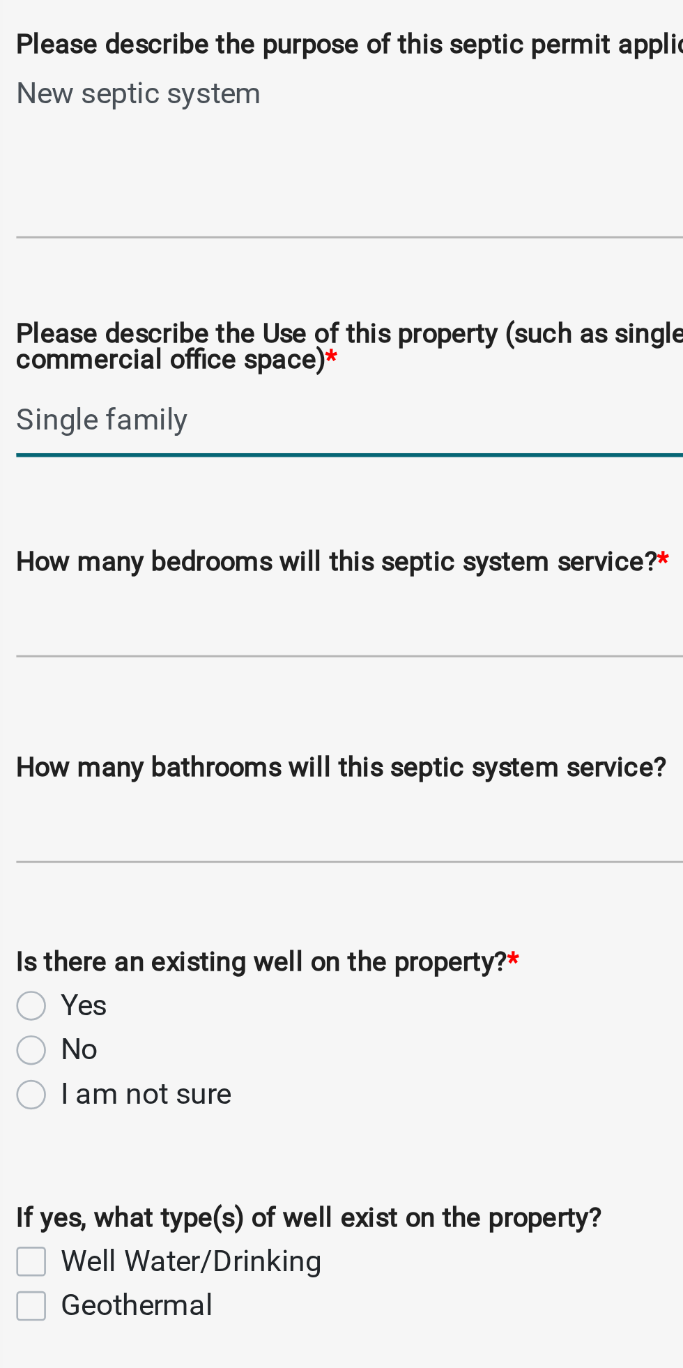
type input "Single family"
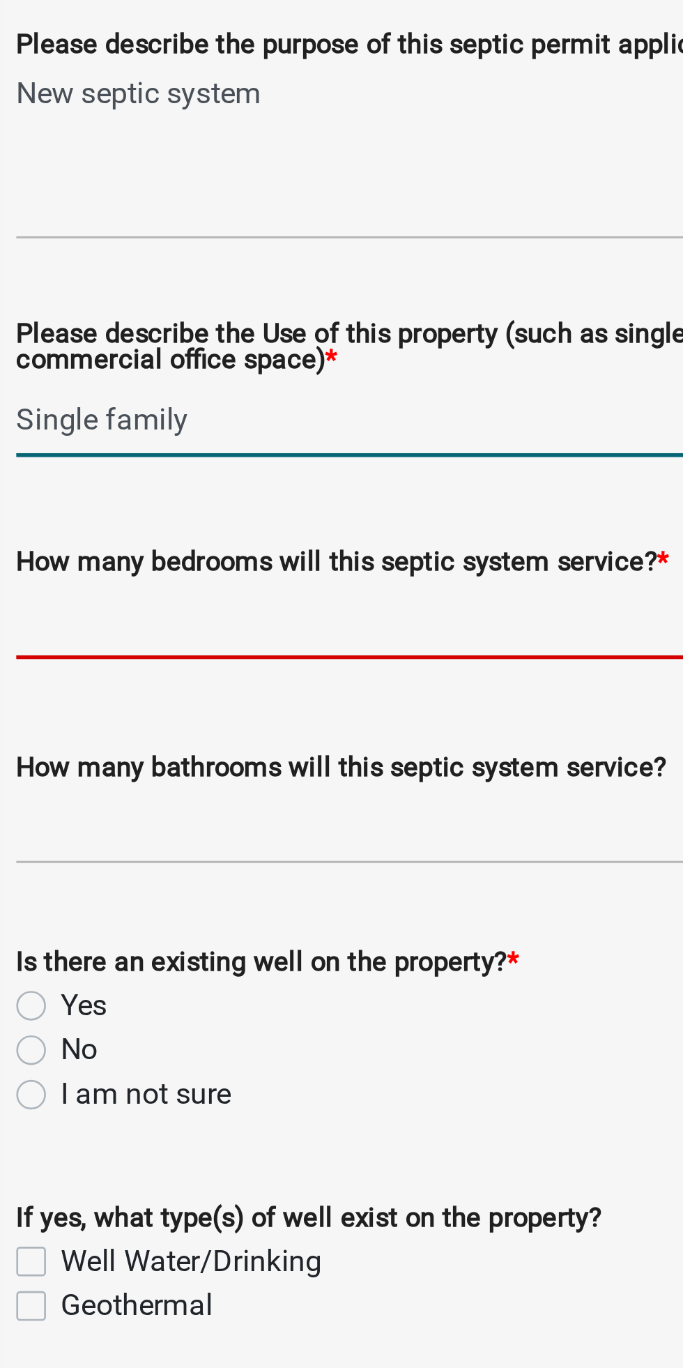
click at [360, 557] on input "text" at bounding box center [467, 561] width 399 height 29
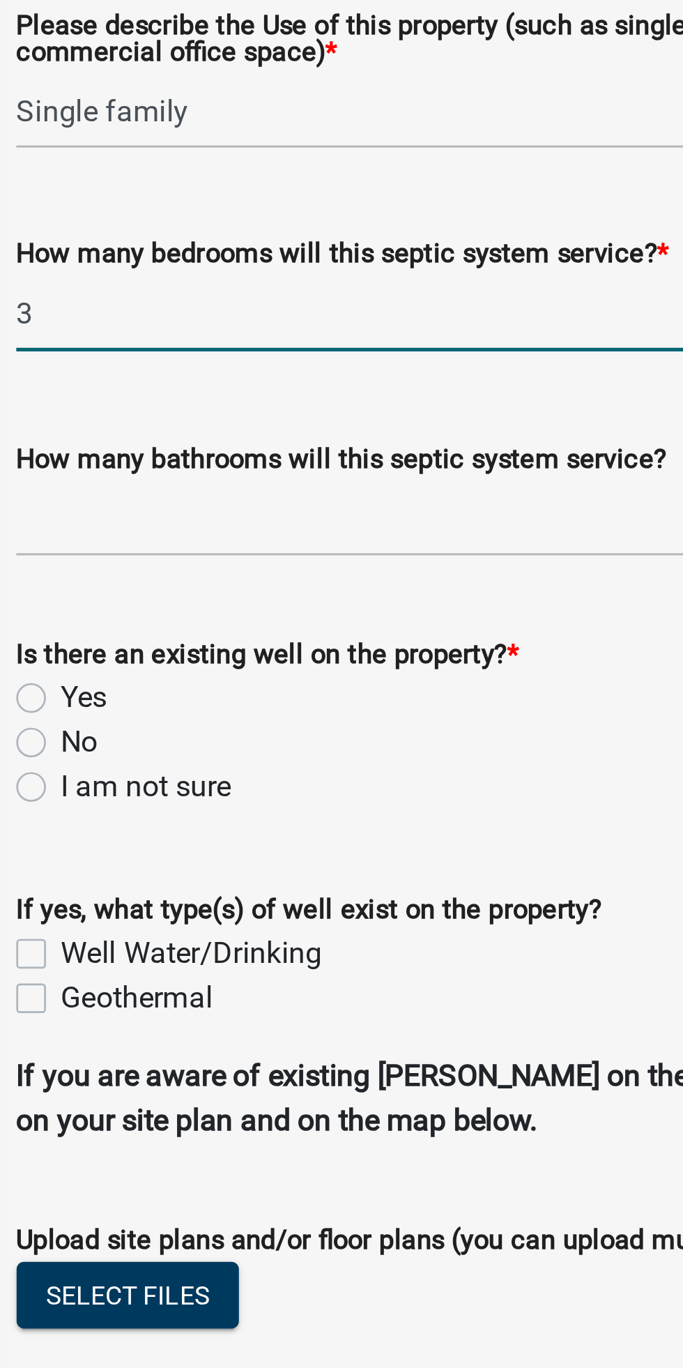
scroll to position [167, 0]
type input "3"
click at [286, 589] on label "Yes" at bounding box center [292, 590] width 17 height 17
click at [286, 589] on input "Yes" at bounding box center [288, 586] width 9 height 9
radio input "true"
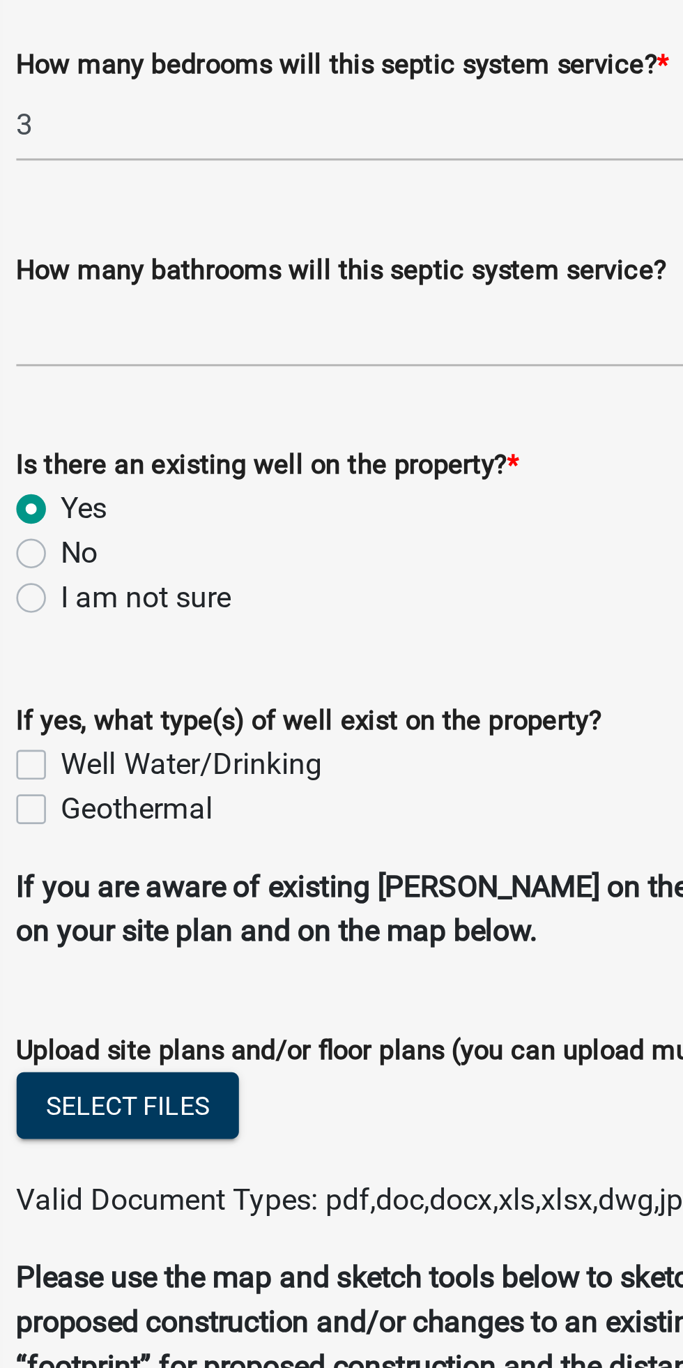
scroll to position [247, 0]
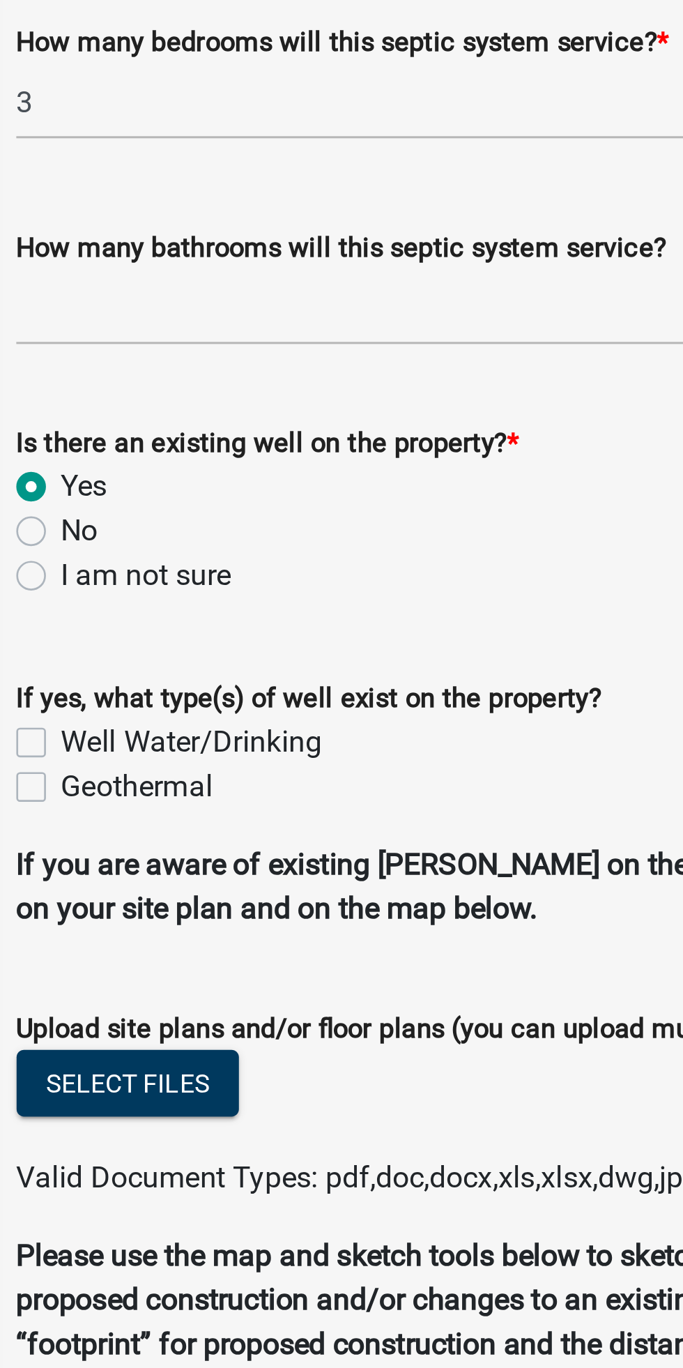
click at [284, 603] on label "Well Water/Drinking" at bounding box center [333, 607] width 98 height 17
click at [284, 603] on input "Well Water/Drinking" at bounding box center [288, 603] width 9 height 9
checkbox input "true"
checkbox input "false"
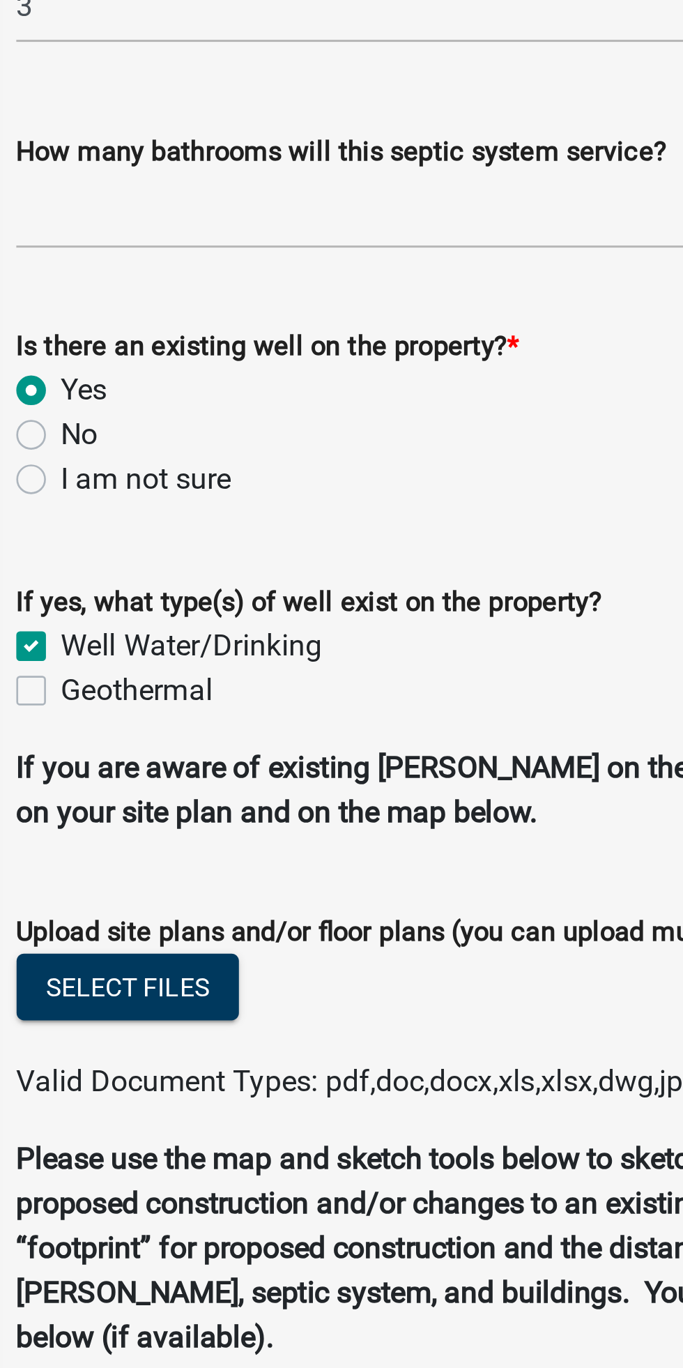
scroll to position [284, 0]
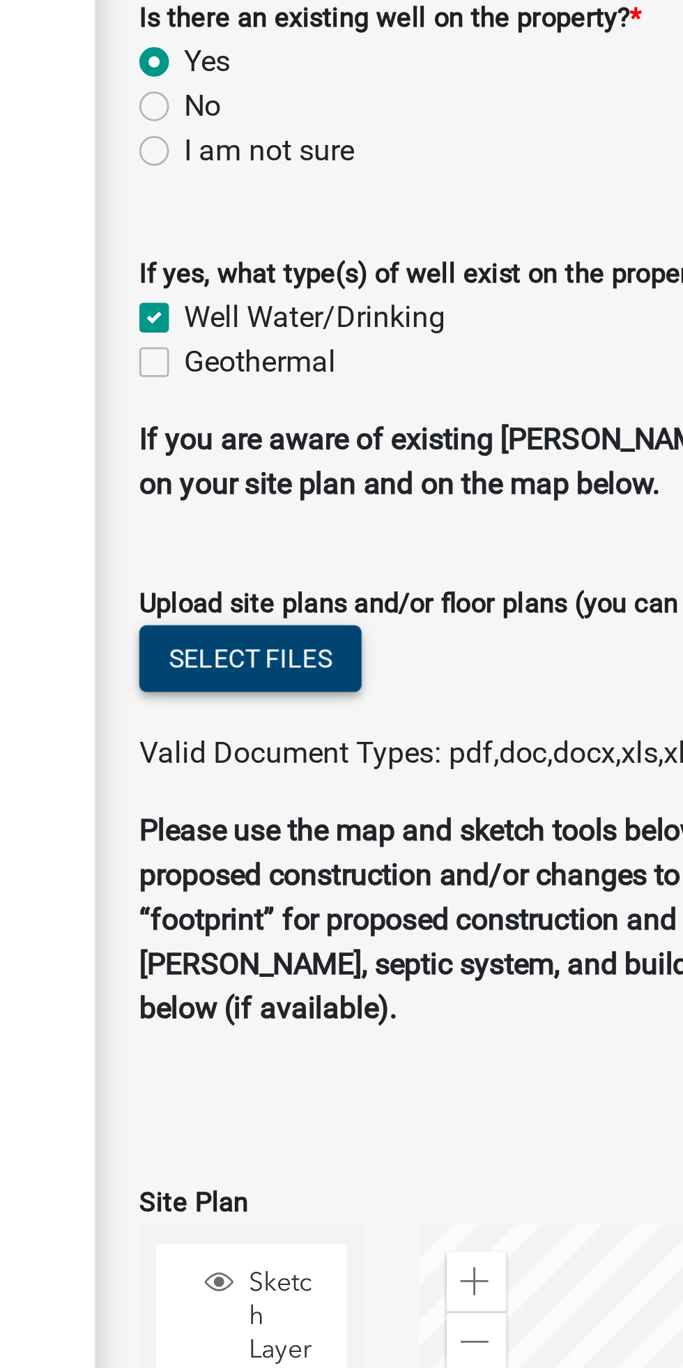
click at [308, 708] on button "Select files" at bounding box center [310, 697] width 84 height 25
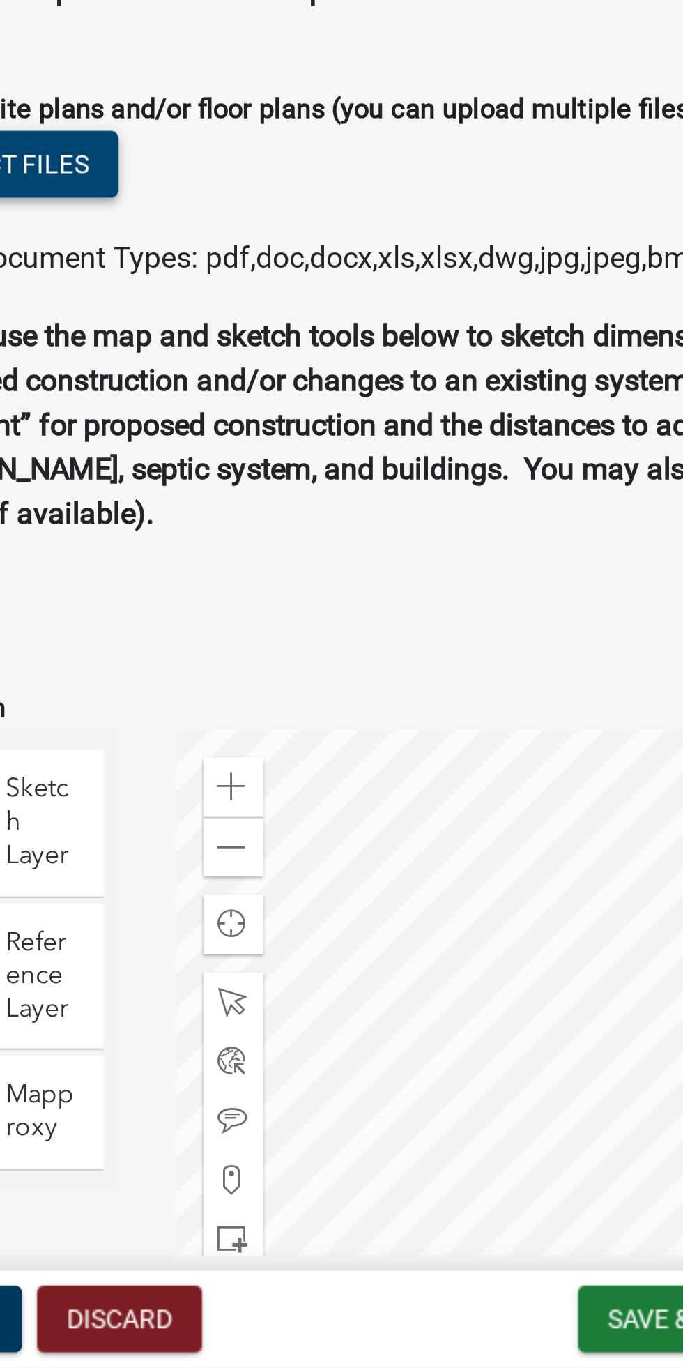
scroll to position [0, 0]
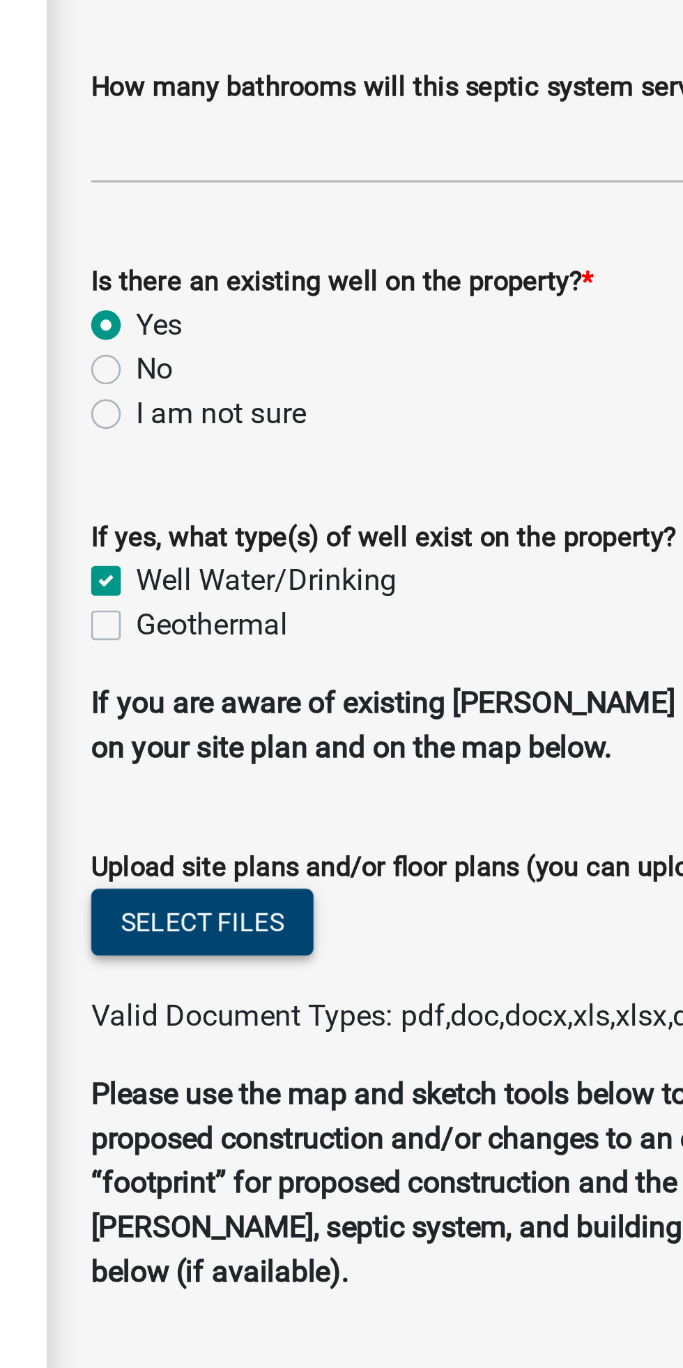
click at [307, 976] on button "Select files" at bounding box center [310, 982] width 84 height 25
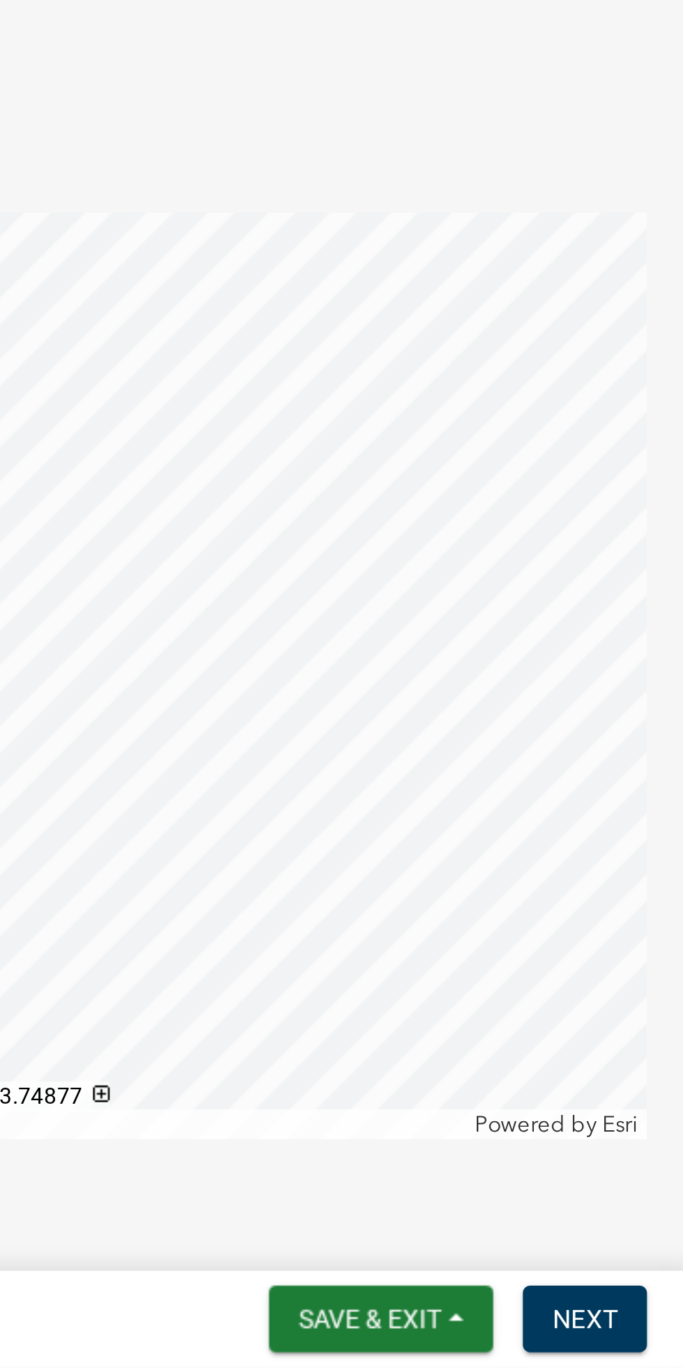
scroll to position [335, 0]
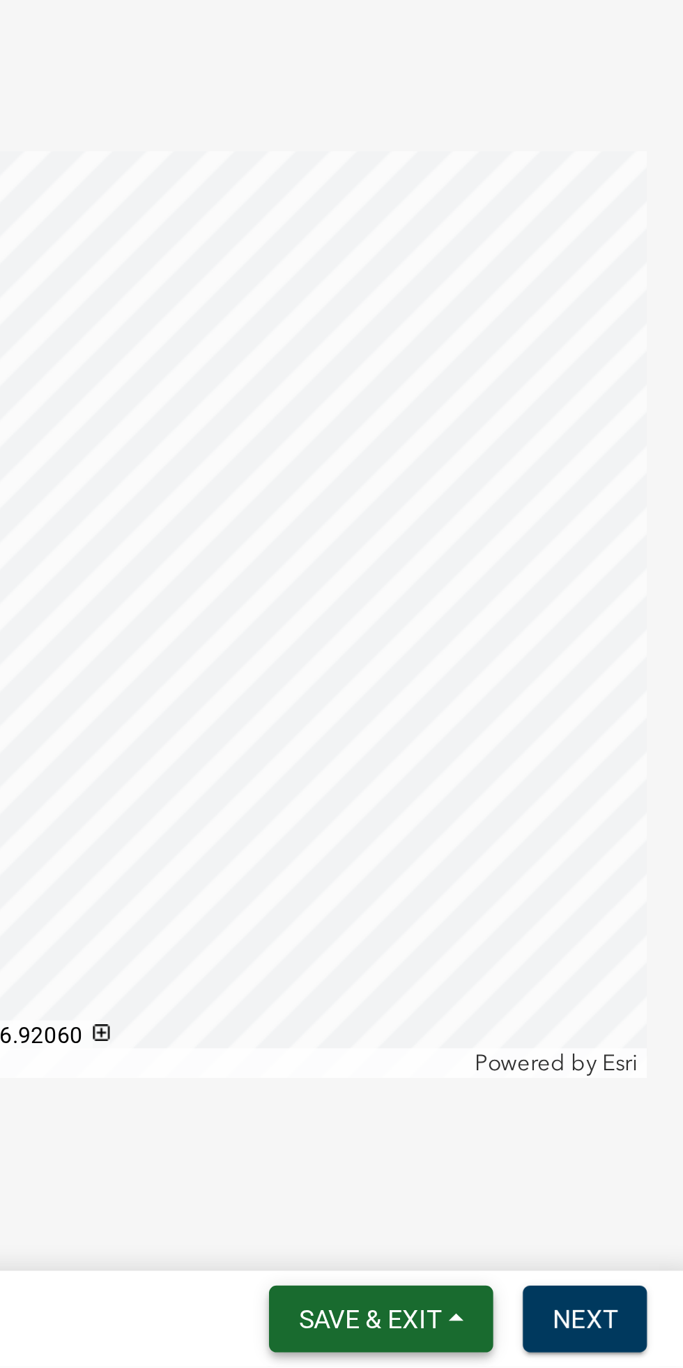
click at [562, 1349] on span "Save & Exit" at bounding box center [562, 1349] width 54 height 11
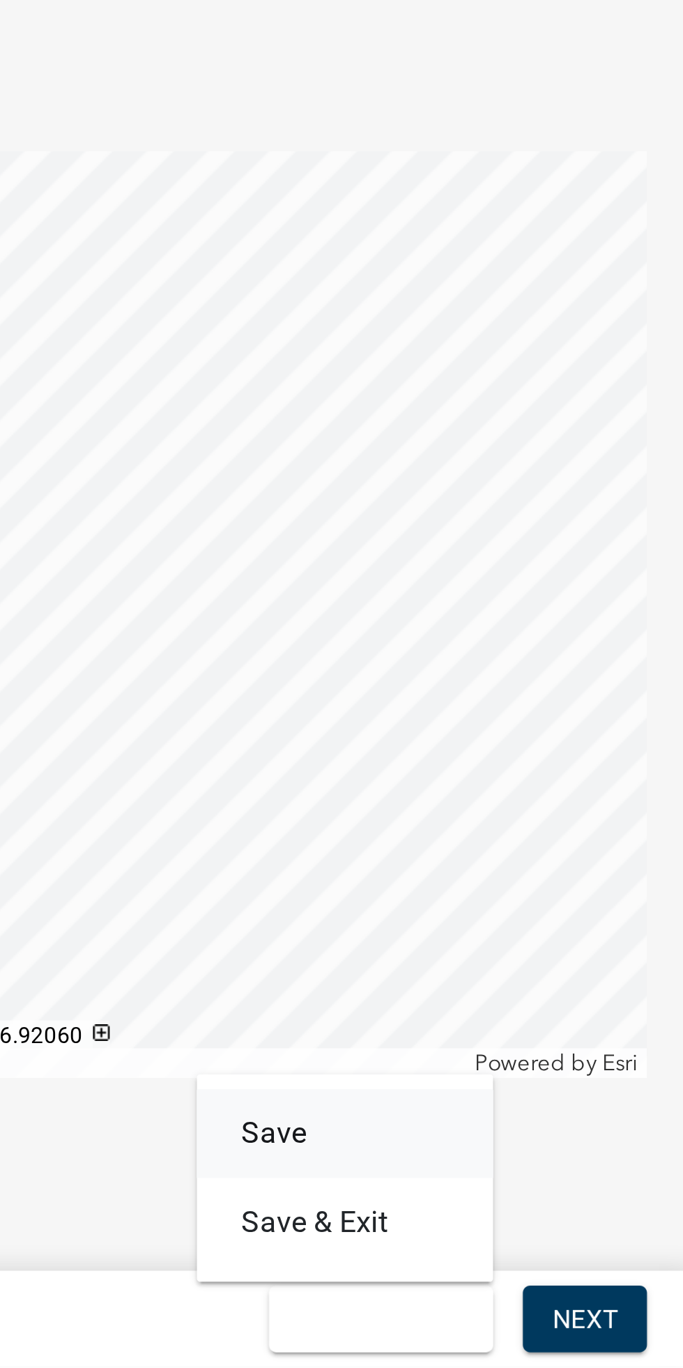
click at [539, 1281] on button "Save" at bounding box center [553, 1279] width 112 height 33
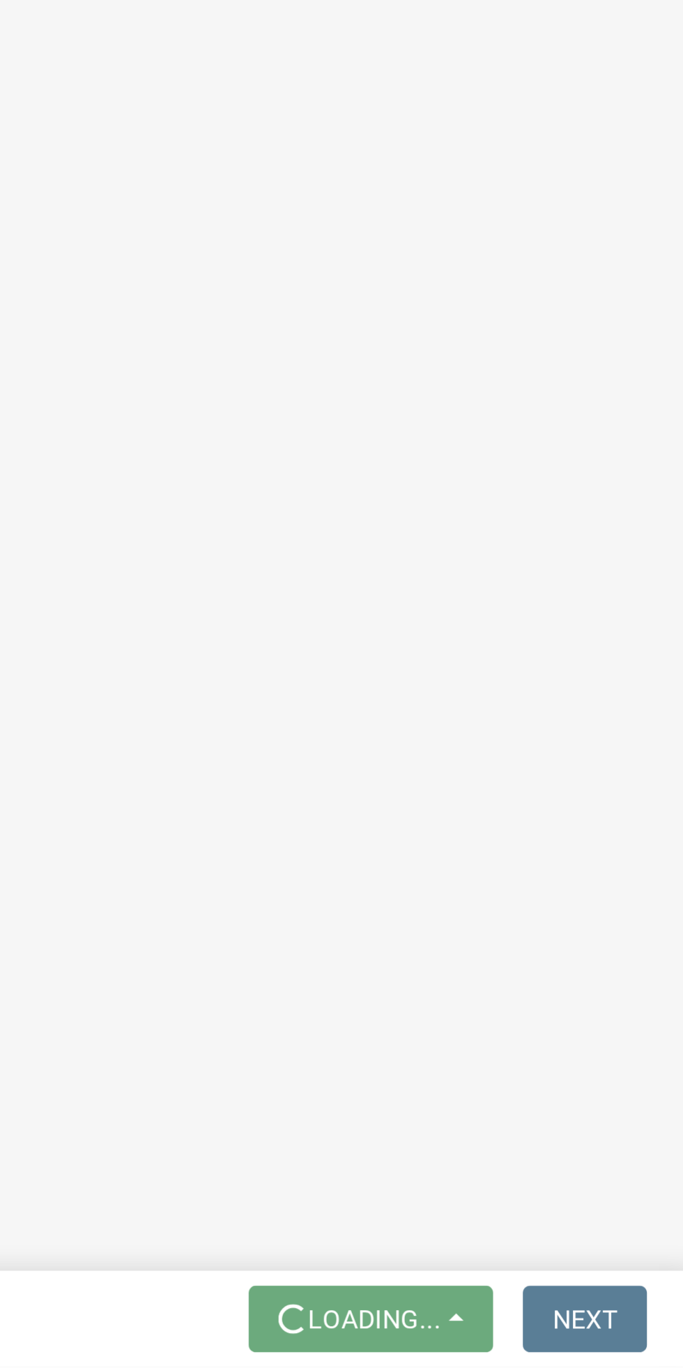
scroll to position [0, 0]
click at [629, 1349] on button "Next" at bounding box center [643, 1349] width 47 height 25
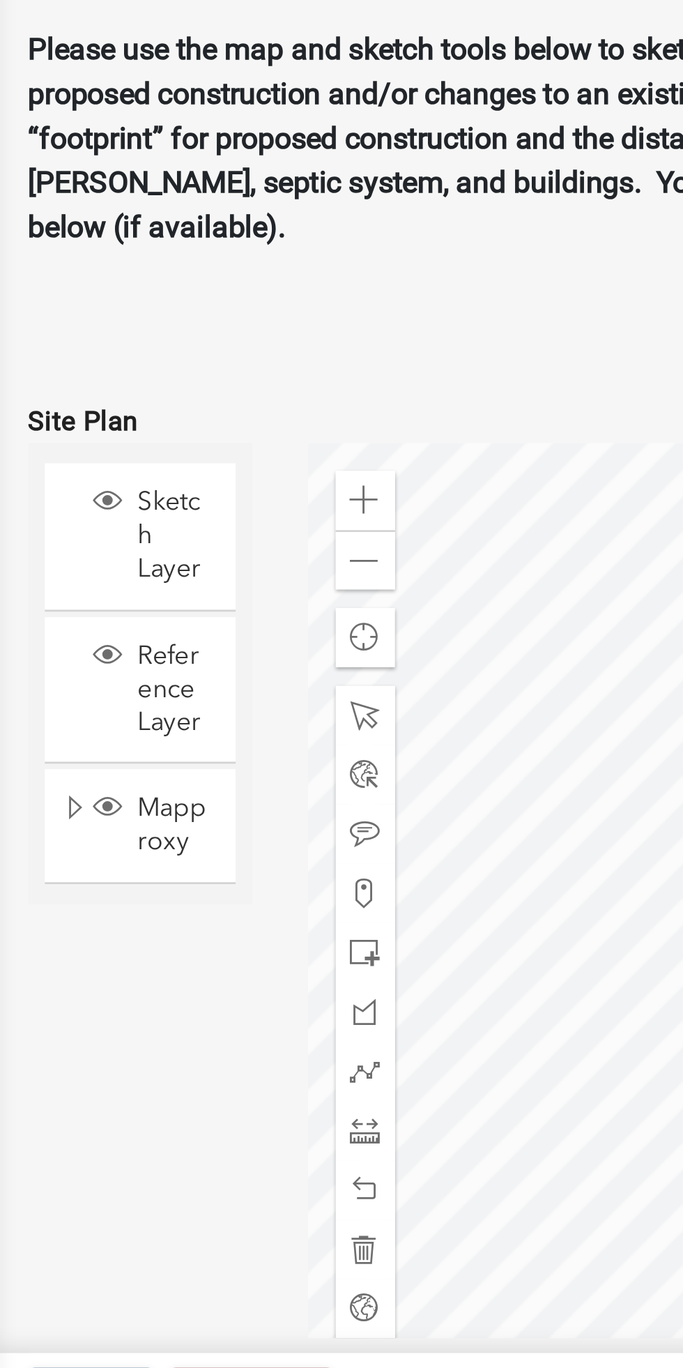
scroll to position [258, 0]
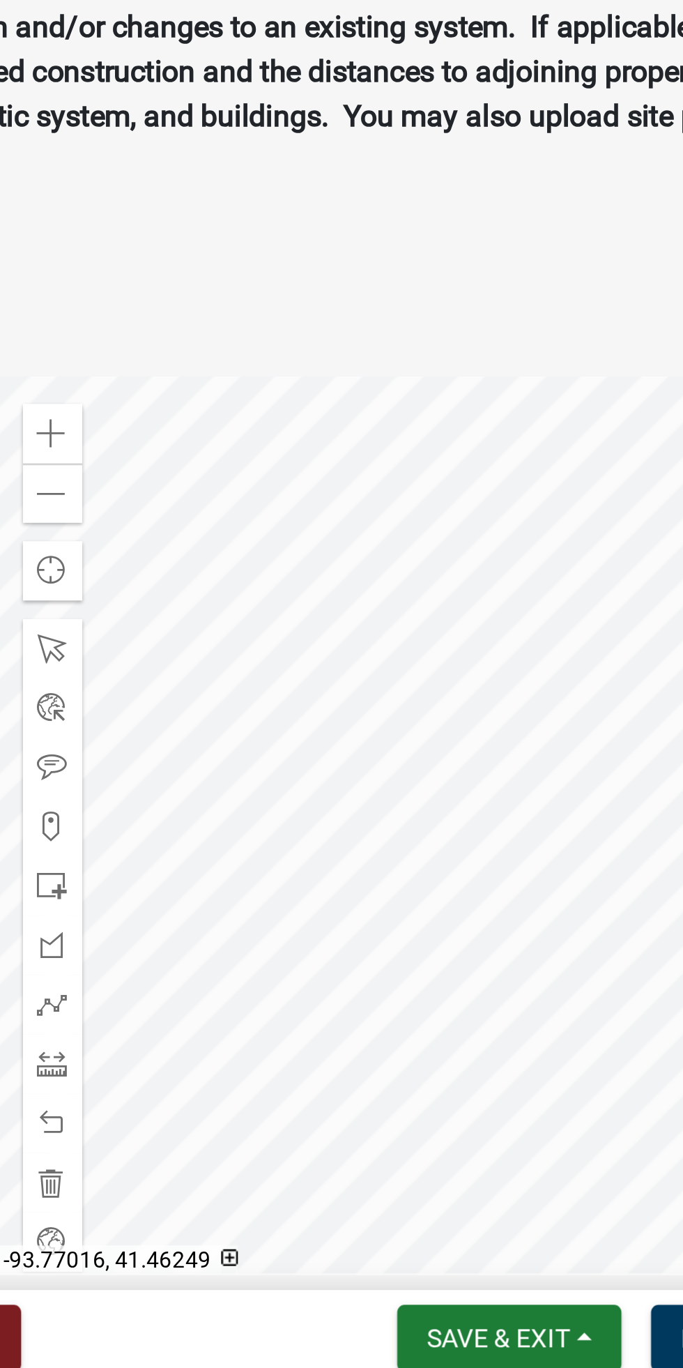
click at [573, 1326] on div "Warren County Septic Permit 465450 View Summary Notes 1 Parcel search 2 Introdu…" at bounding box center [341, 684] width 683 height 1368
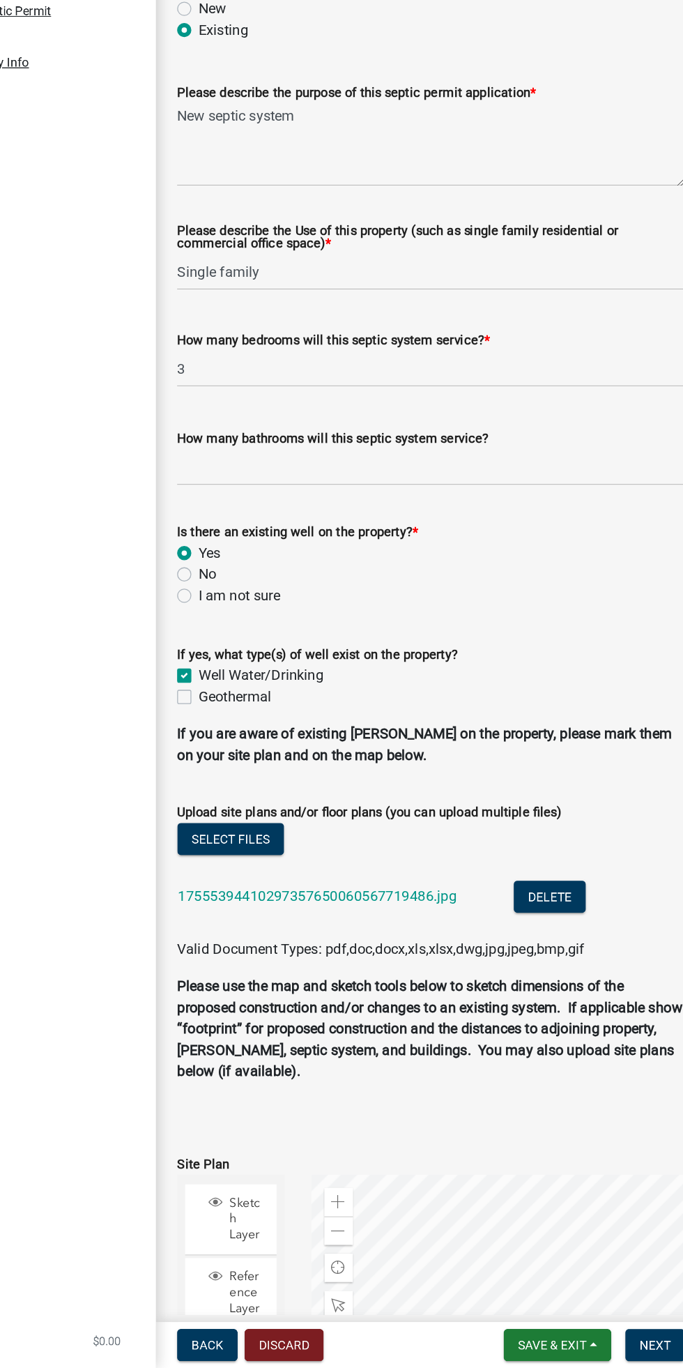
scroll to position [335, 0]
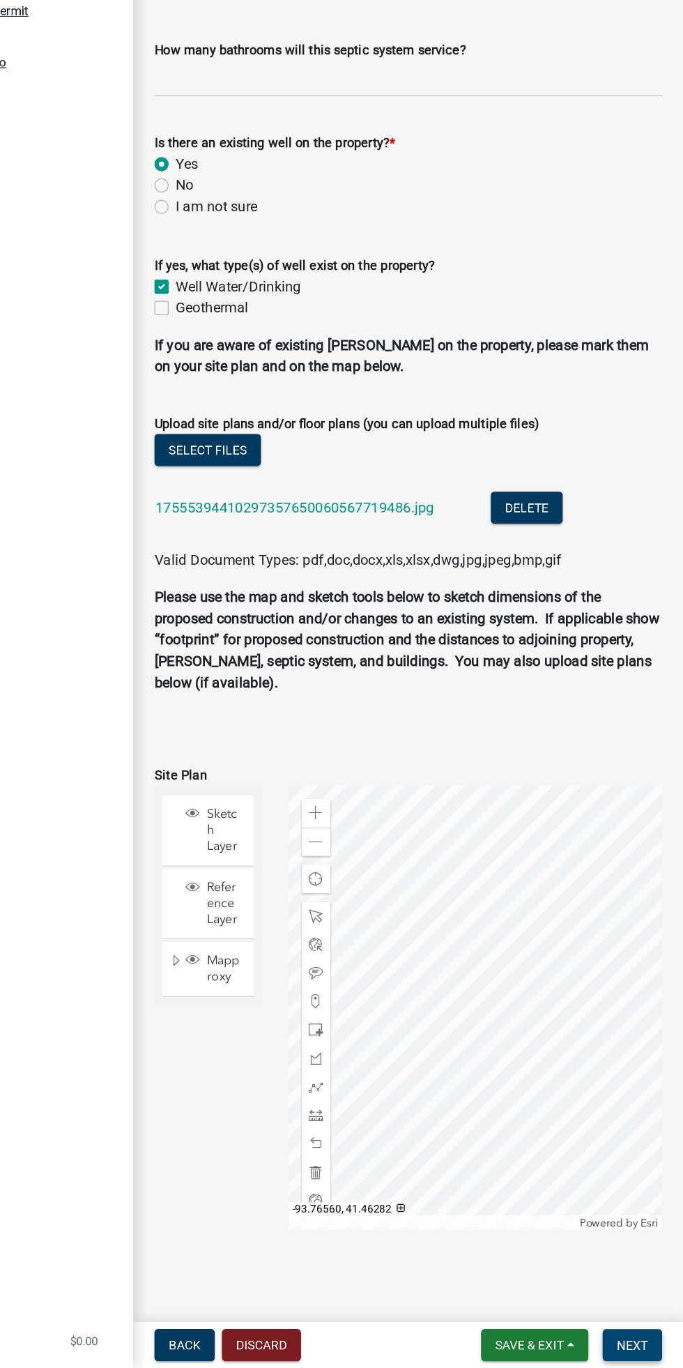
click at [662, 1345] on button "Next" at bounding box center [643, 1349] width 47 height 25
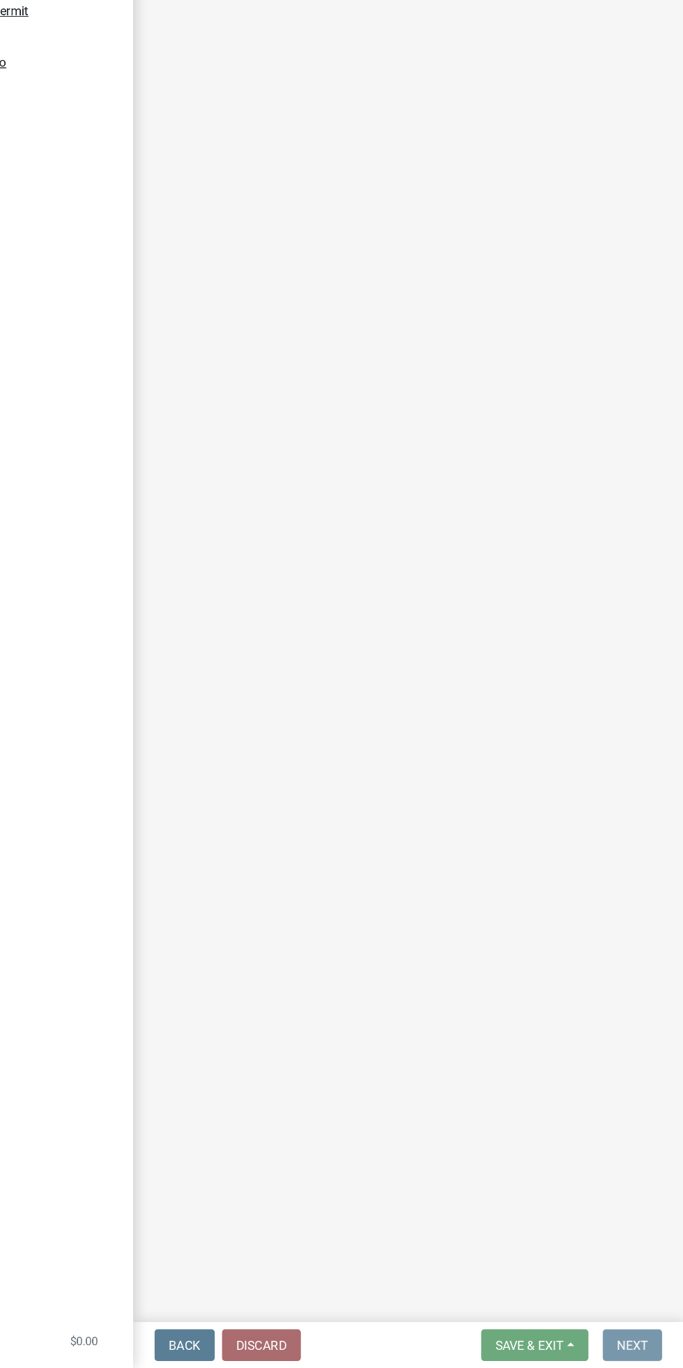
scroll to position [0, 0]
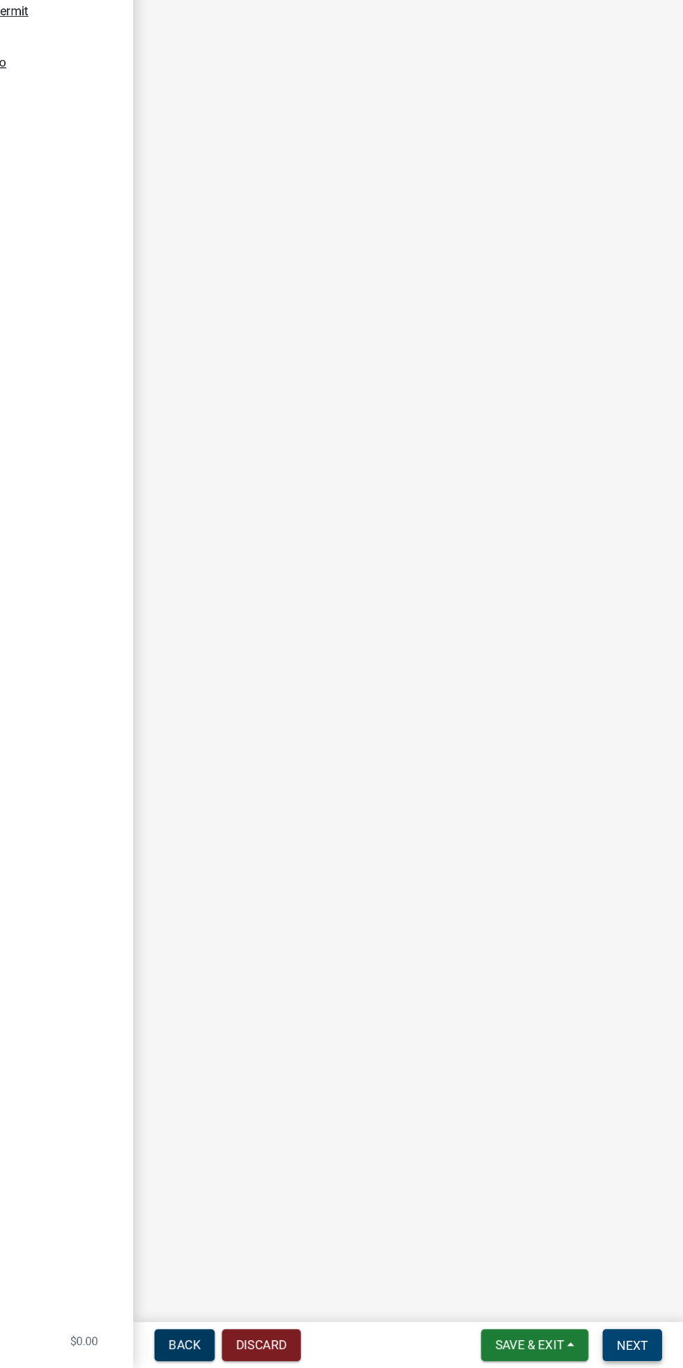
click at [638, 1350] on span "Next" at bounding box center [643, 1349] width 24 height 11
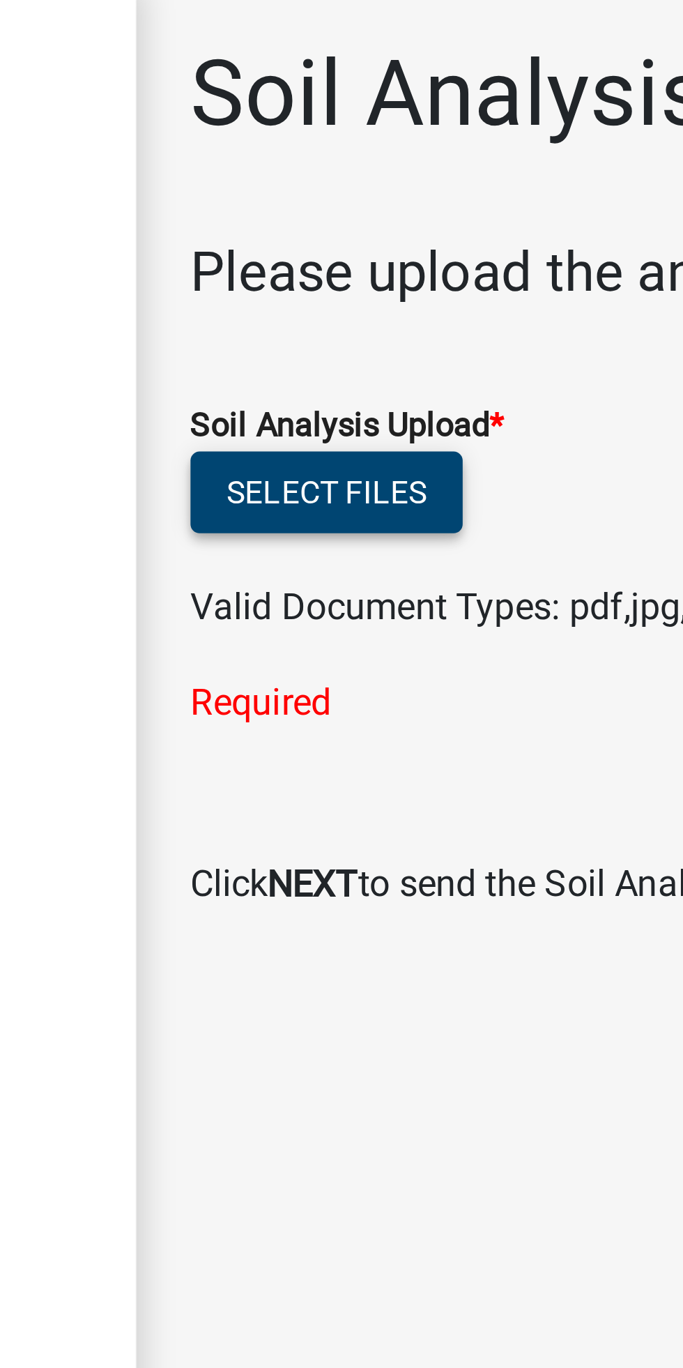
click at [305, 150] on button "Select files" at bounding box center [310, 155] width 84 height 25
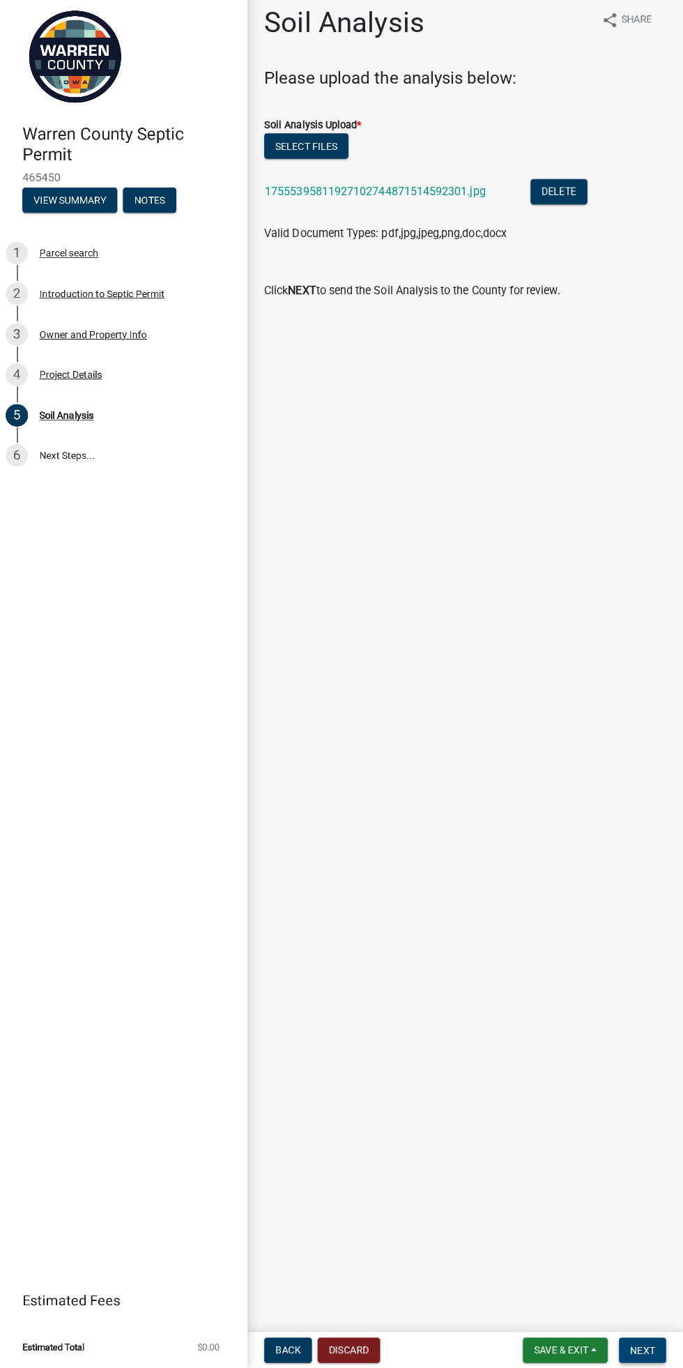
click at [643, 1349] on span "Next" at bounding box center [643, 1349] width 24 height 11
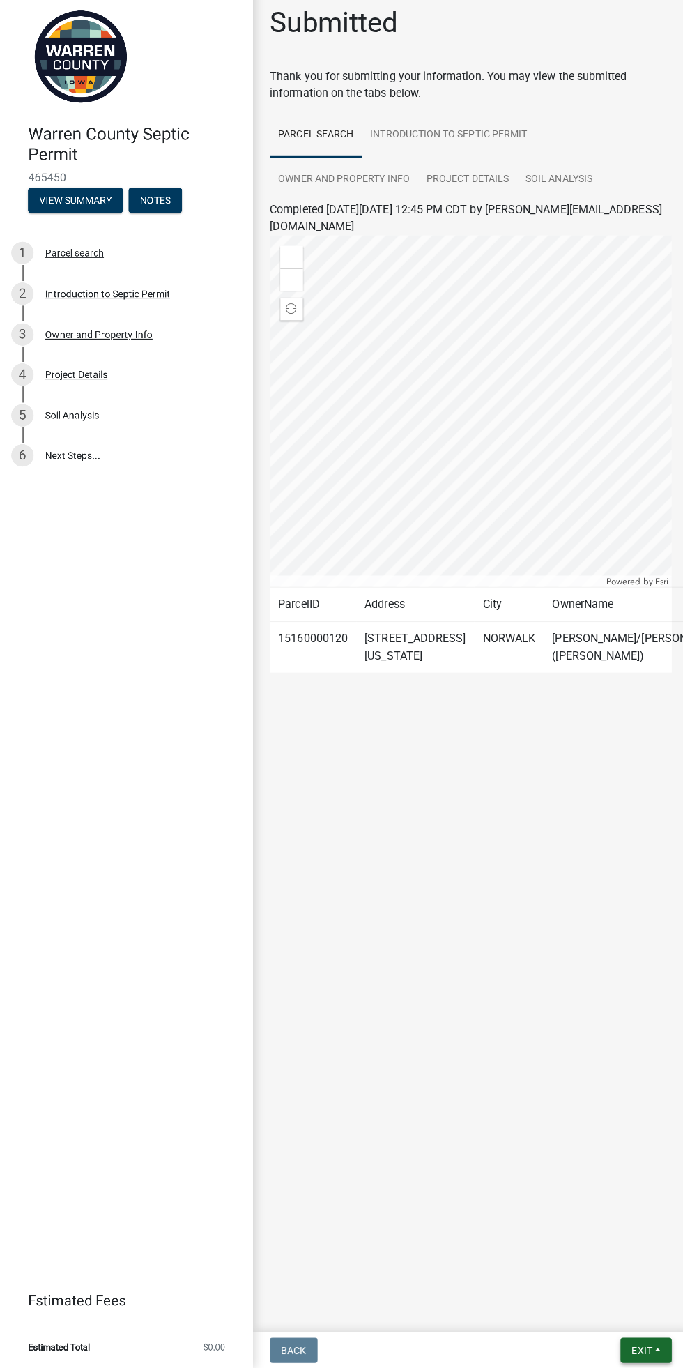
click at [630, 1349] on span "Exit" at bounding box center [637, 1349] width 20 height 11
click at [602, 1312] on button "Save & Exit" at bounding box center [611, 1313] width 112 height 33
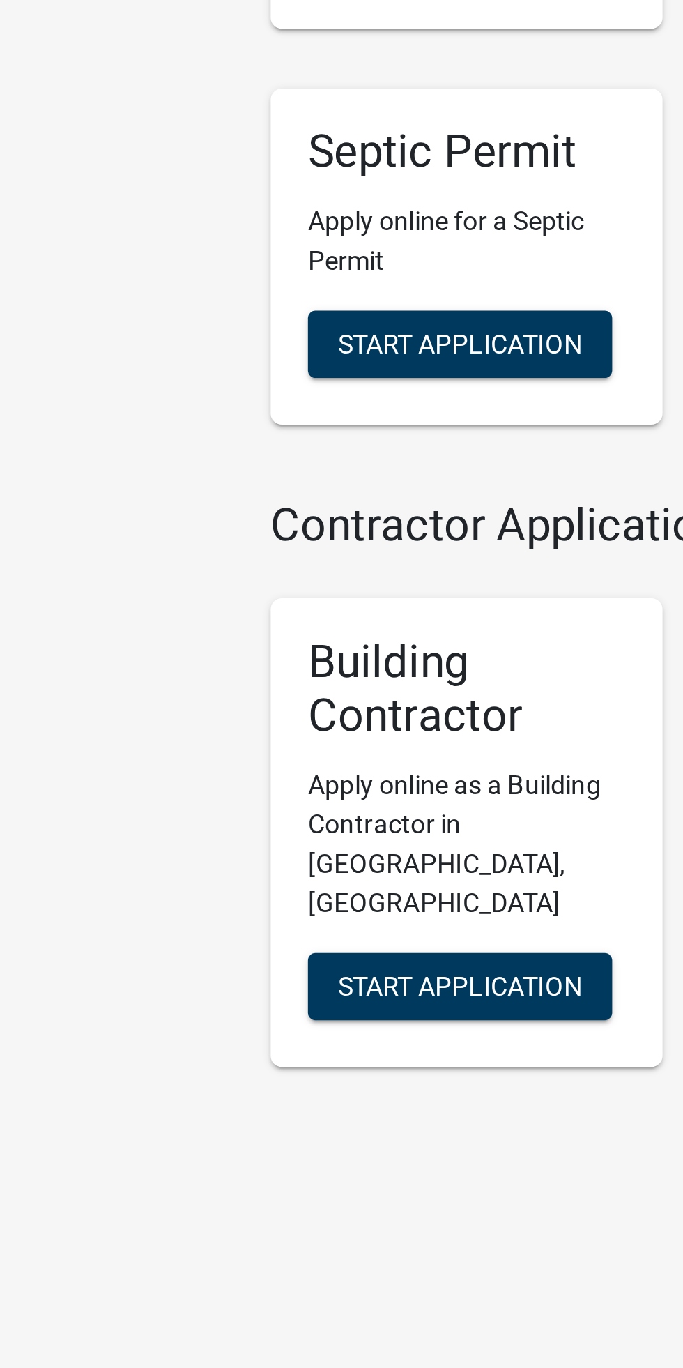
scroll to position [368, 0]
